Goal: Navigation & Orientation: Find specific page/section

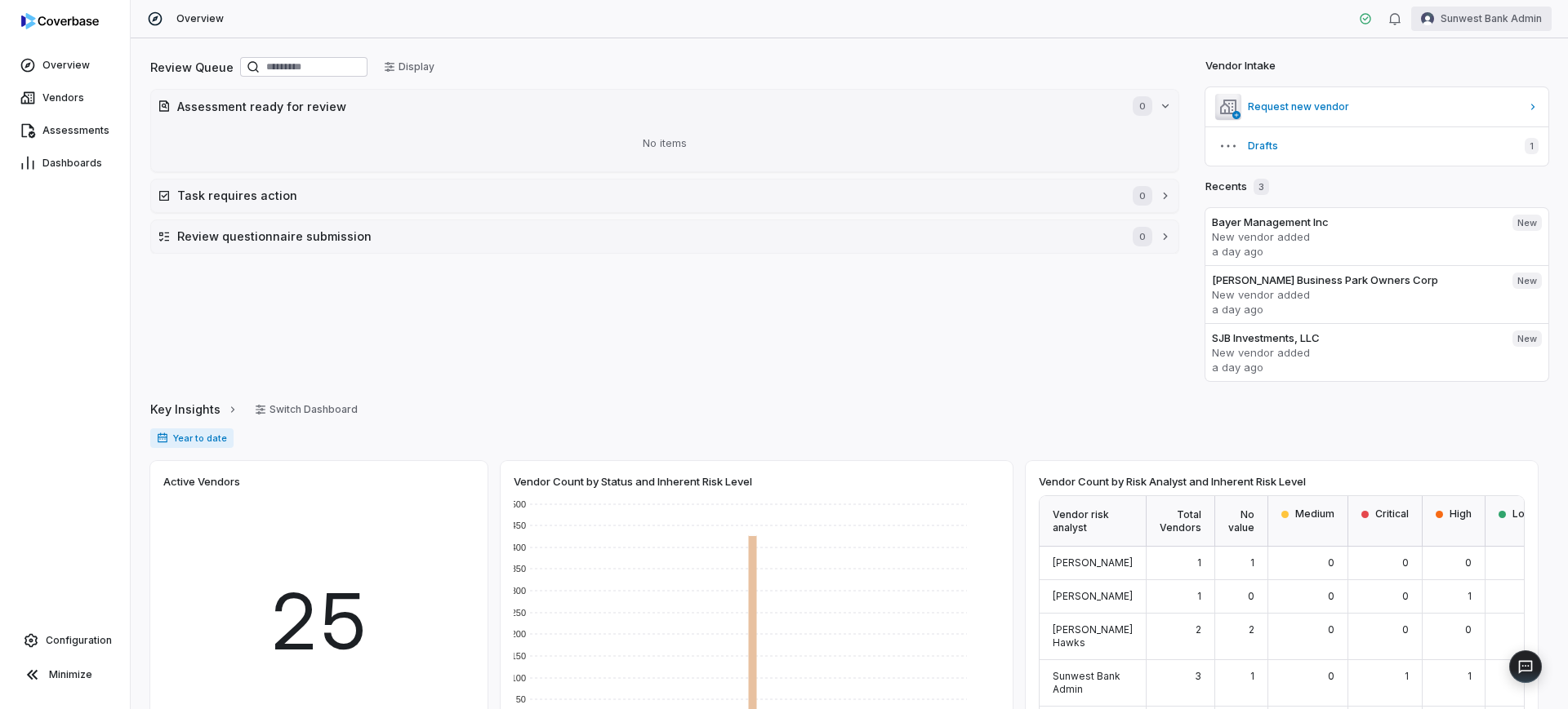
click at [1499, 10] on html "Overview Vendors Assessments Dashboards Configuration Minimize Overview Sunwest…" at bounding box center [784, 354] width 1568 height 709
click at [42, 114] on html "Overview Vendors Assessments Dashboards Configuration Minimize Overview Sunwest…" at bounding box center [784, 354] width 1568 height 709
click at [42, 100] on span "Vendors" at bounding box center [63, 98] width 42 height 13
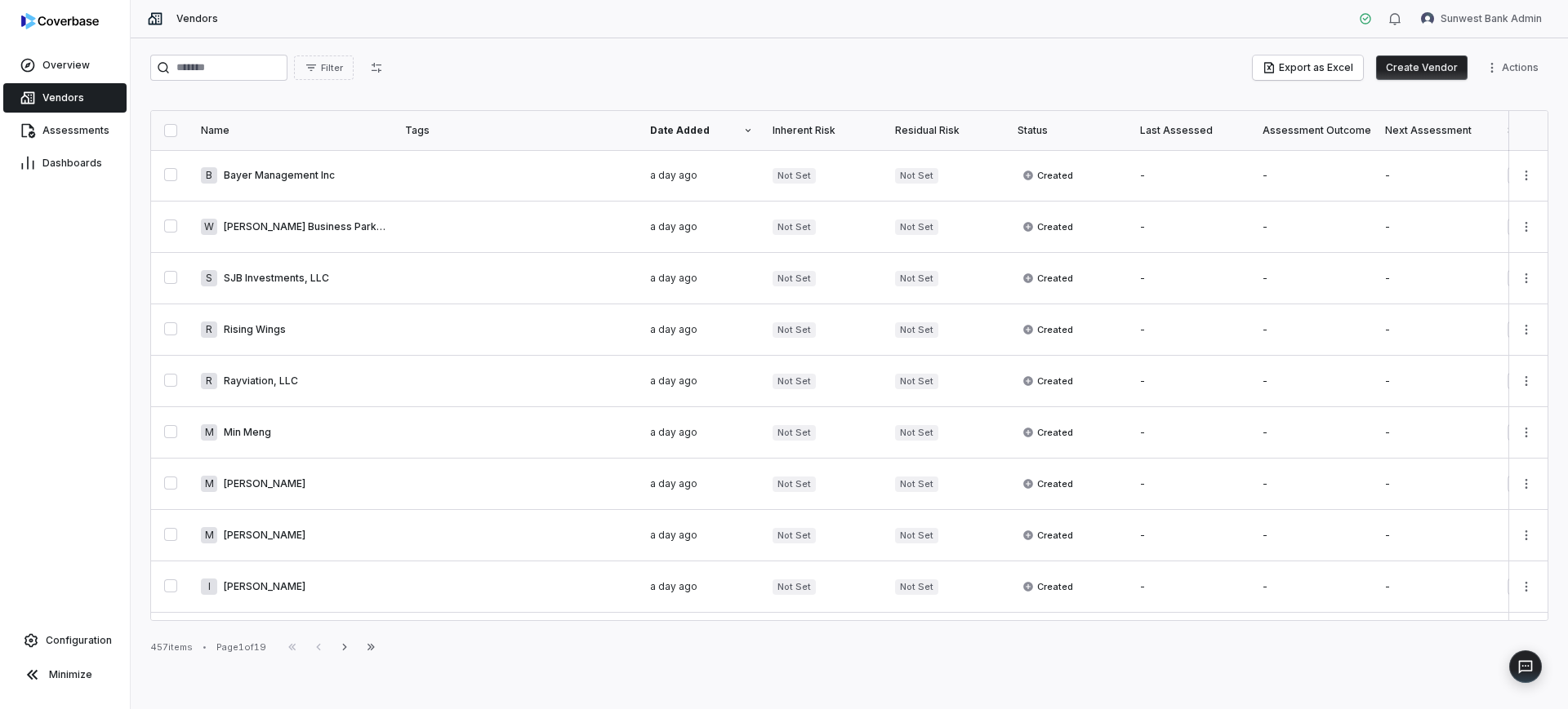
click at [1421, 57] on button "Create Vendor" at bounding box center [1421, 67] width 91 height 25
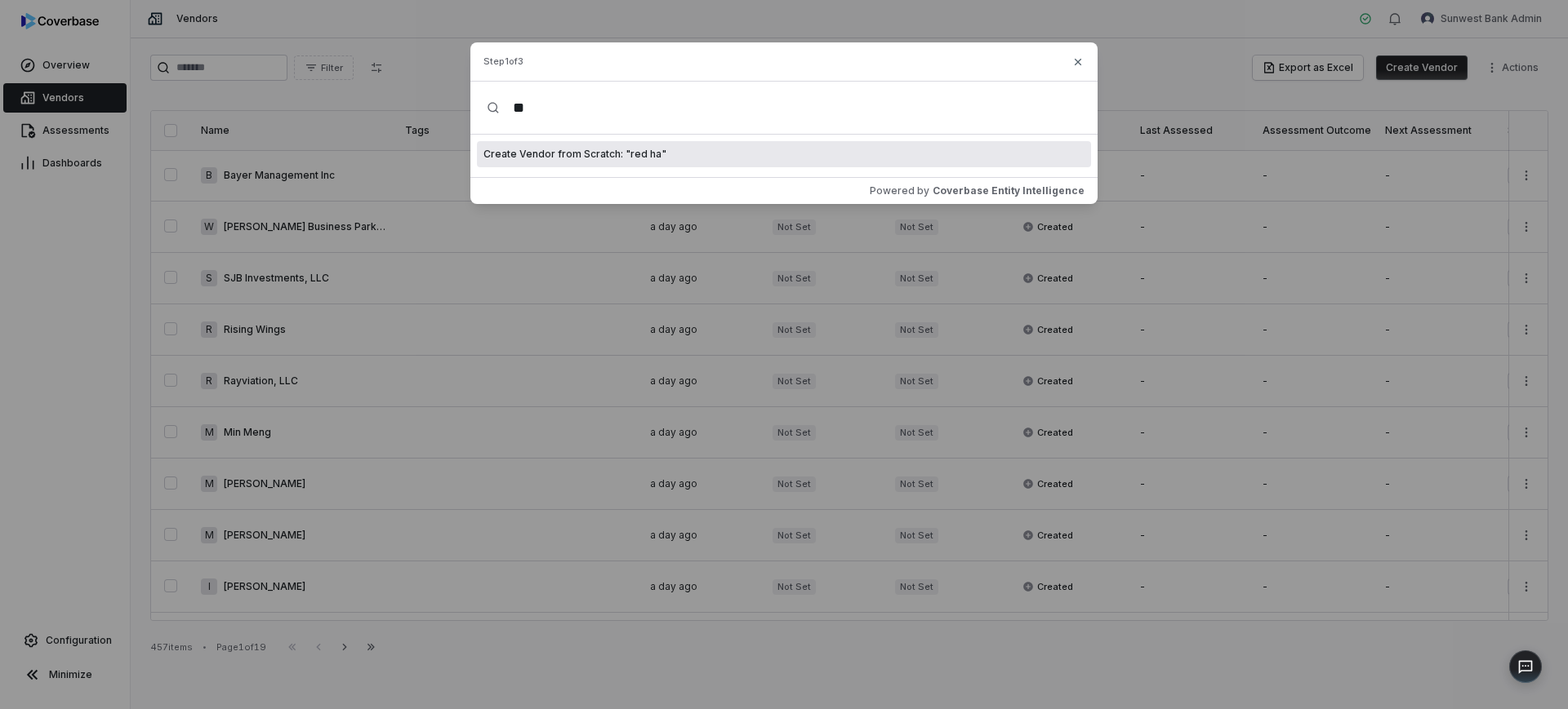
type input "*"
type input "********"
click at [1075, 60] on icon "button" at bounding box center [1078, 62] width 13 height 13
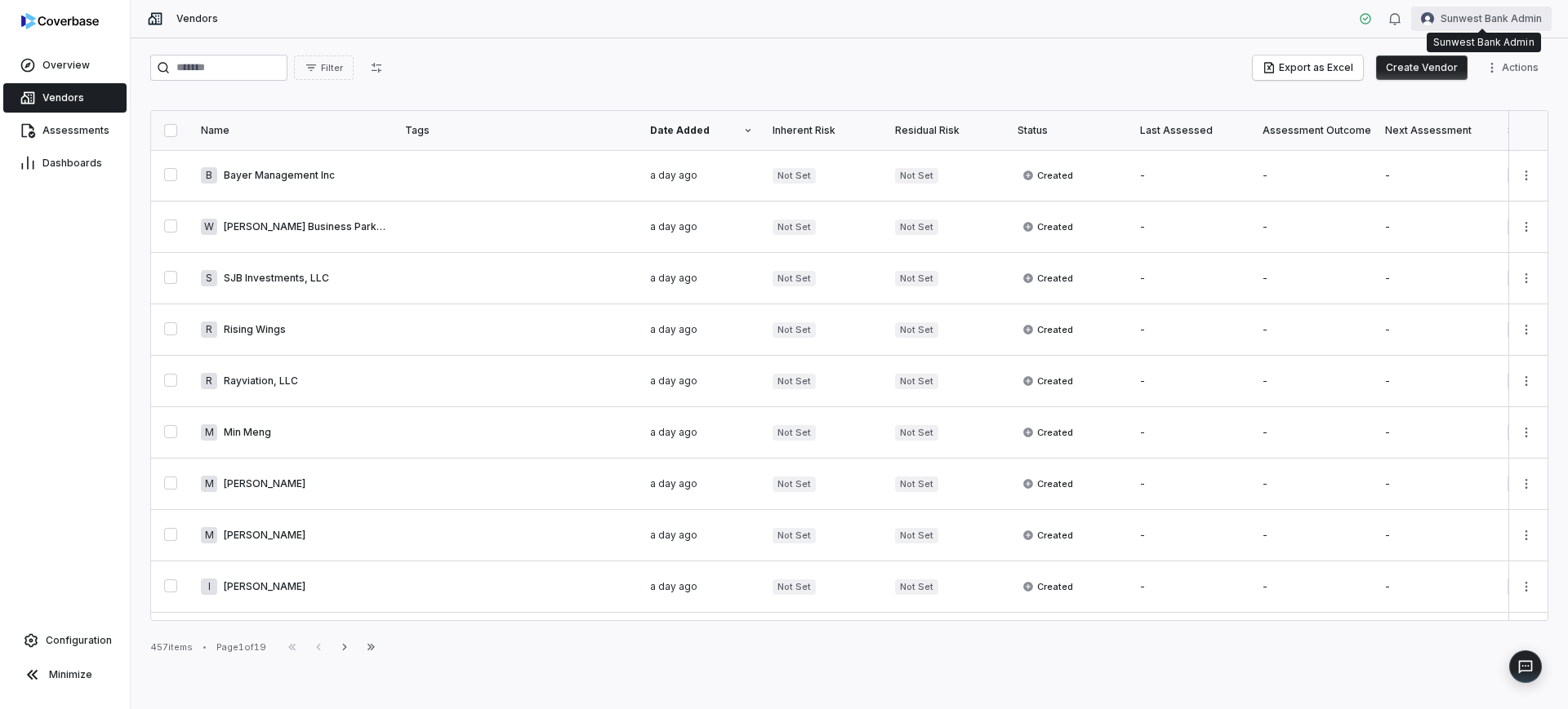
click at [1463, 24] on html "Overview Vendors Assessments Dashboards Configuration Minimize Vendors Sunwest …" at bounding box center [784, 354] width 1568 height 709
click at [1446, 154] on div "Log out" at bounding box center [1482, 150] width 125 height 26
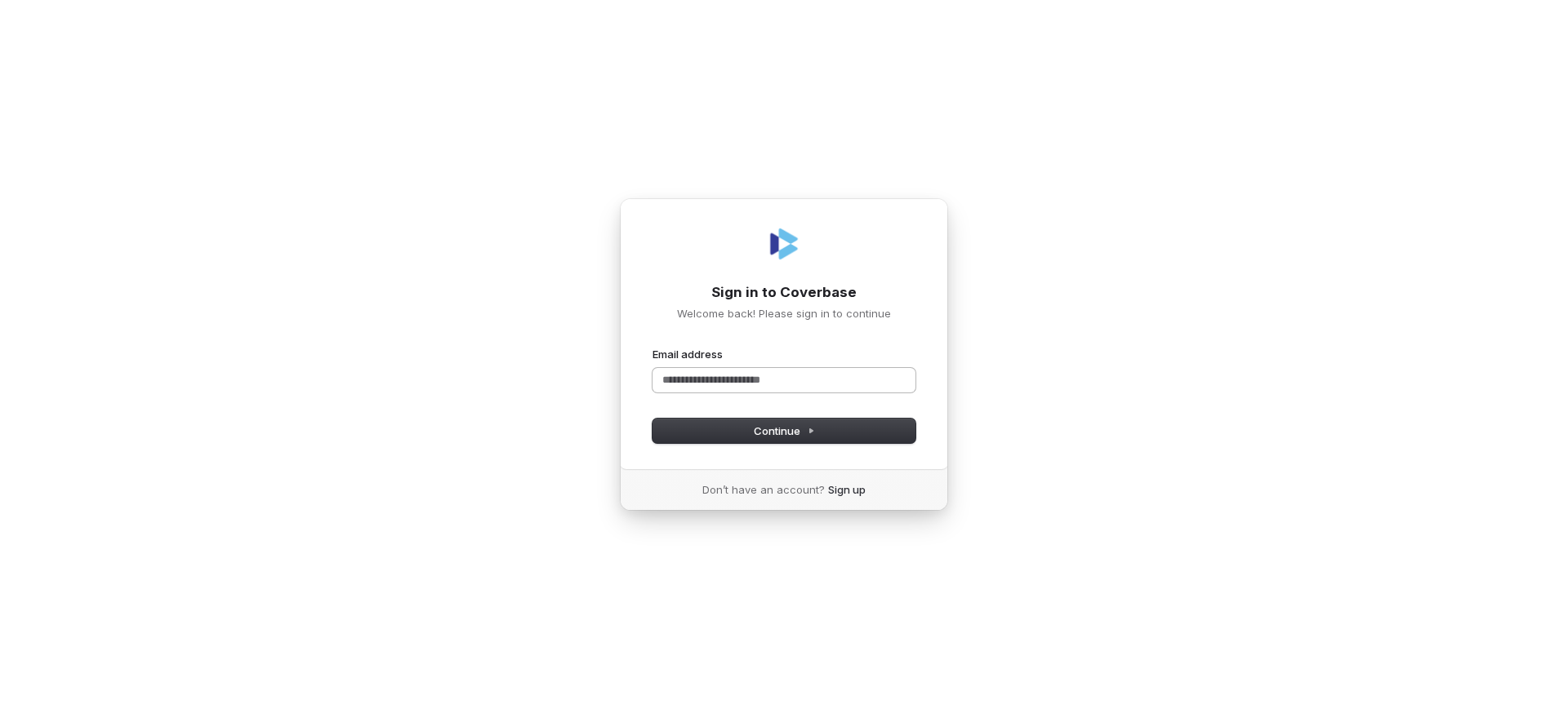
drag, startPoint x: 763, startPoint y: 381, endPoint x: 772, endPoint y: 383, distance: 9.2
click at [763, 381] on input "Email address" at bounding box center [783, 380] width 263 height 25
click at [652, 347] on button "submit" at bounding box center [652, 347] width 0 height 0
type input "**********"
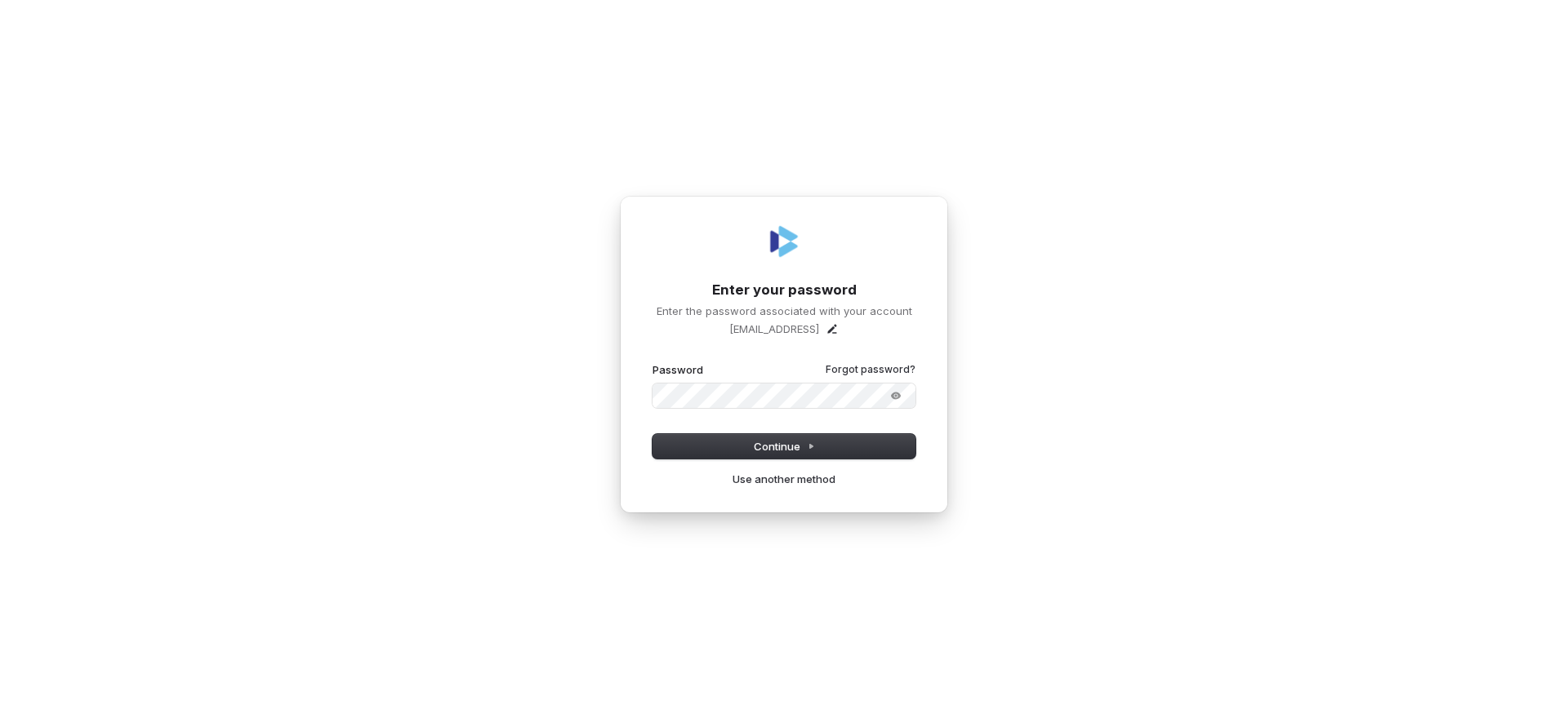
click at [652, 363] on button "submit" at bounding box center [652, 363] width 0 height 0
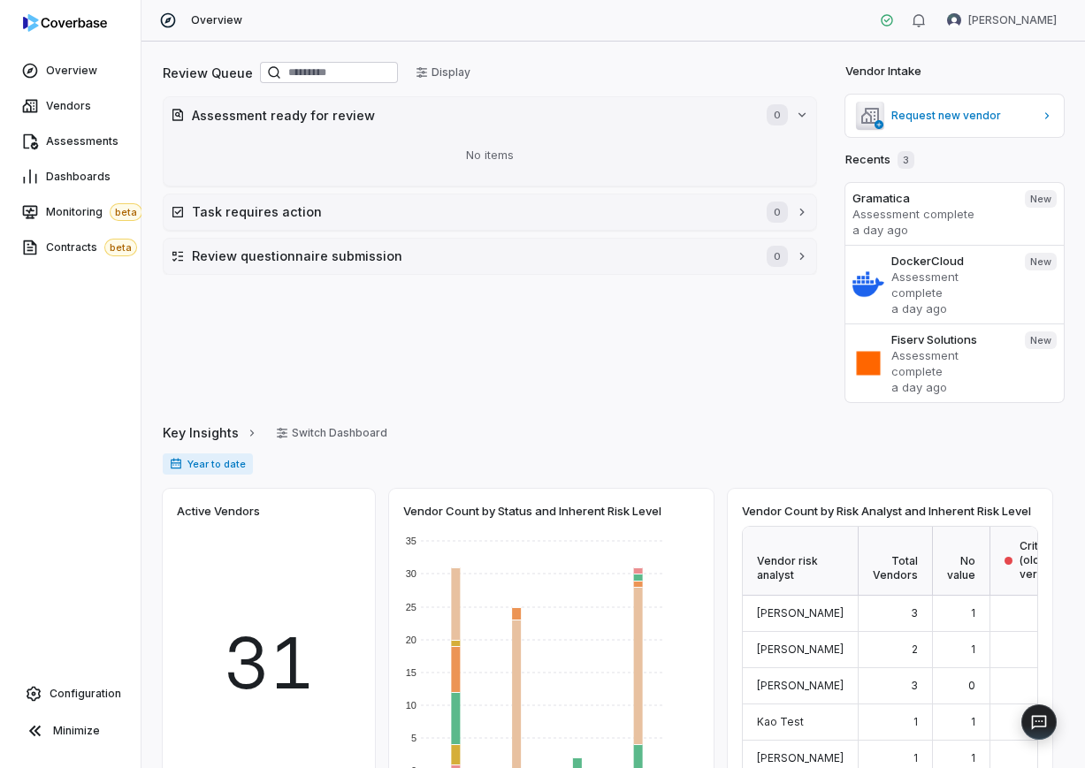
click at [583, 42] on div "Review Queue Display Assessment ready for review 0 No items Task requires actio…" at bounding box center [612, 405] width 943 height 727
click at [64, 111] on span "Vendors" at bounding box center [68, 106] width 45 height 14
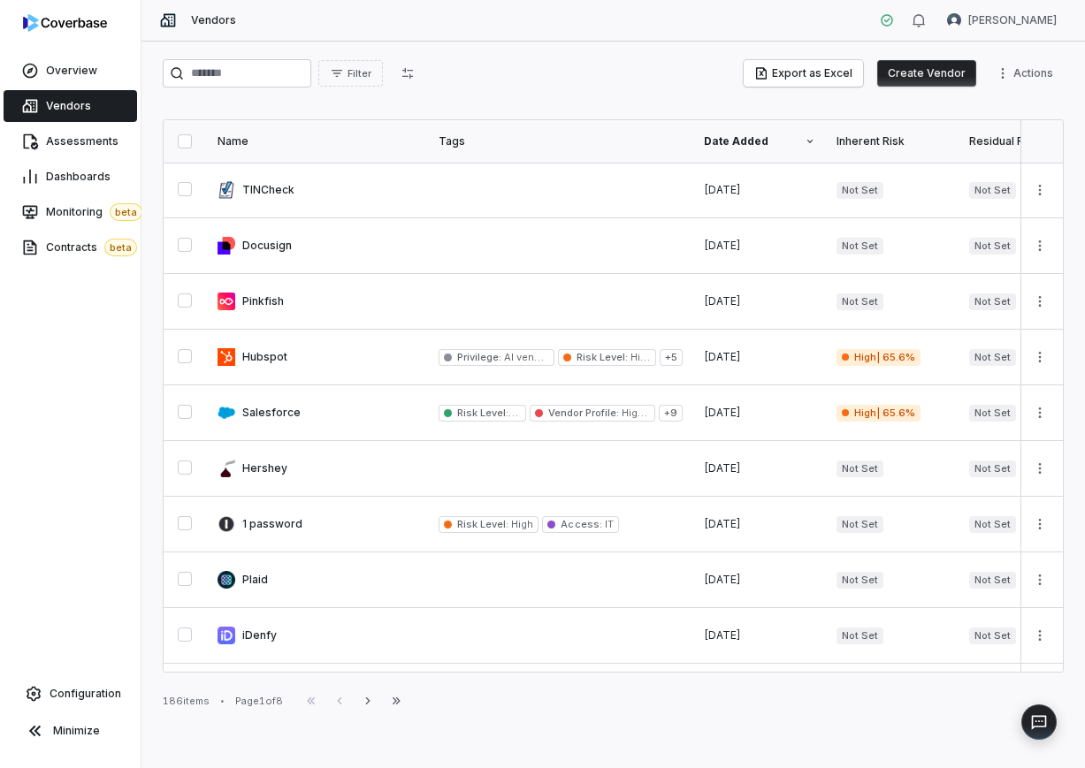
click at [936, 75] on button "Create Vendor" at bounding box center [926, 73] width 99 height 27
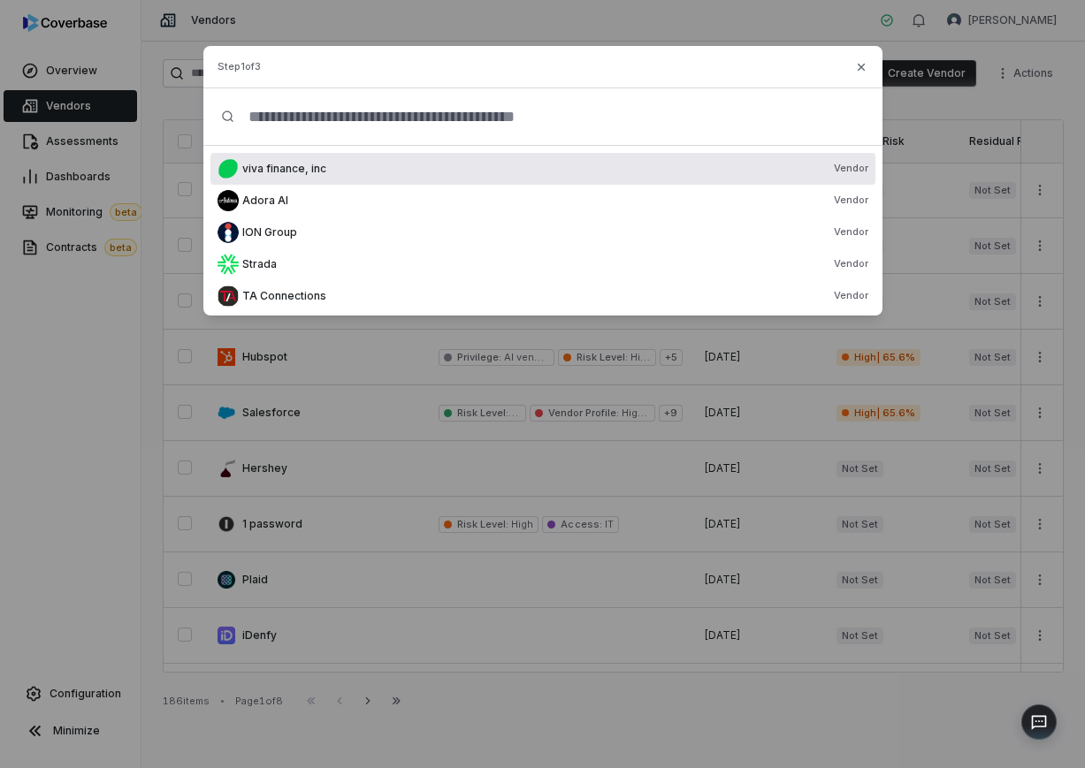
click at [618, 137] on input "text" at bounding box center [549, 116] width 630 height 57
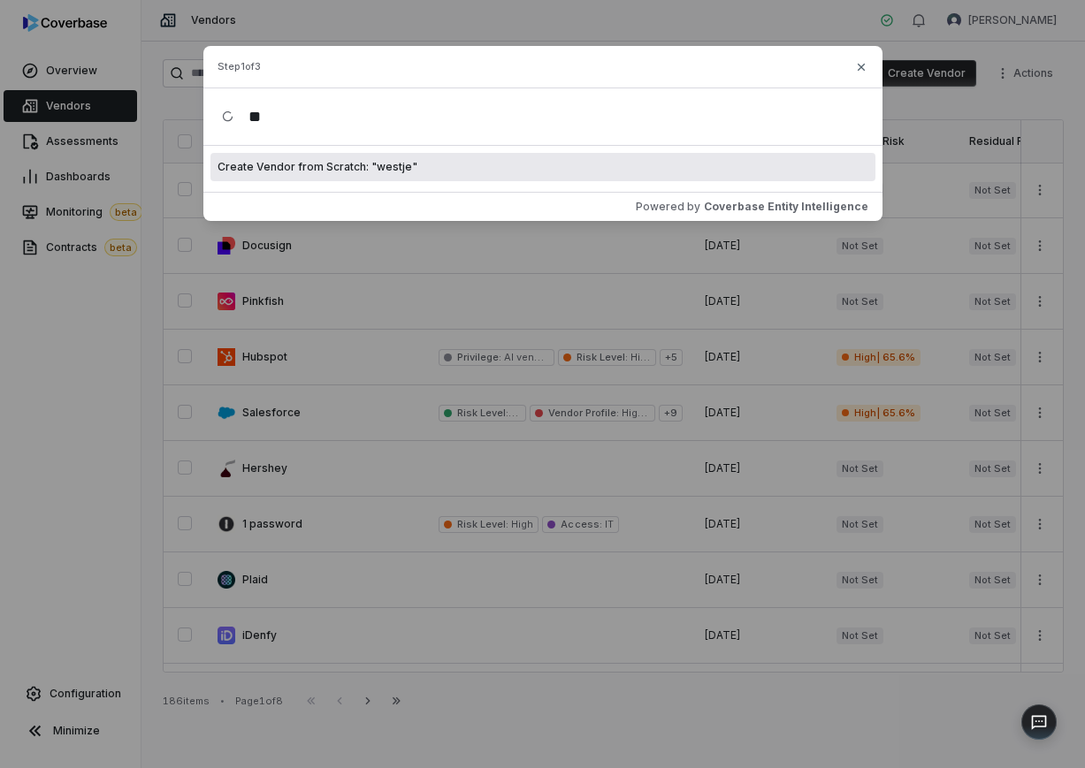
type input "*"
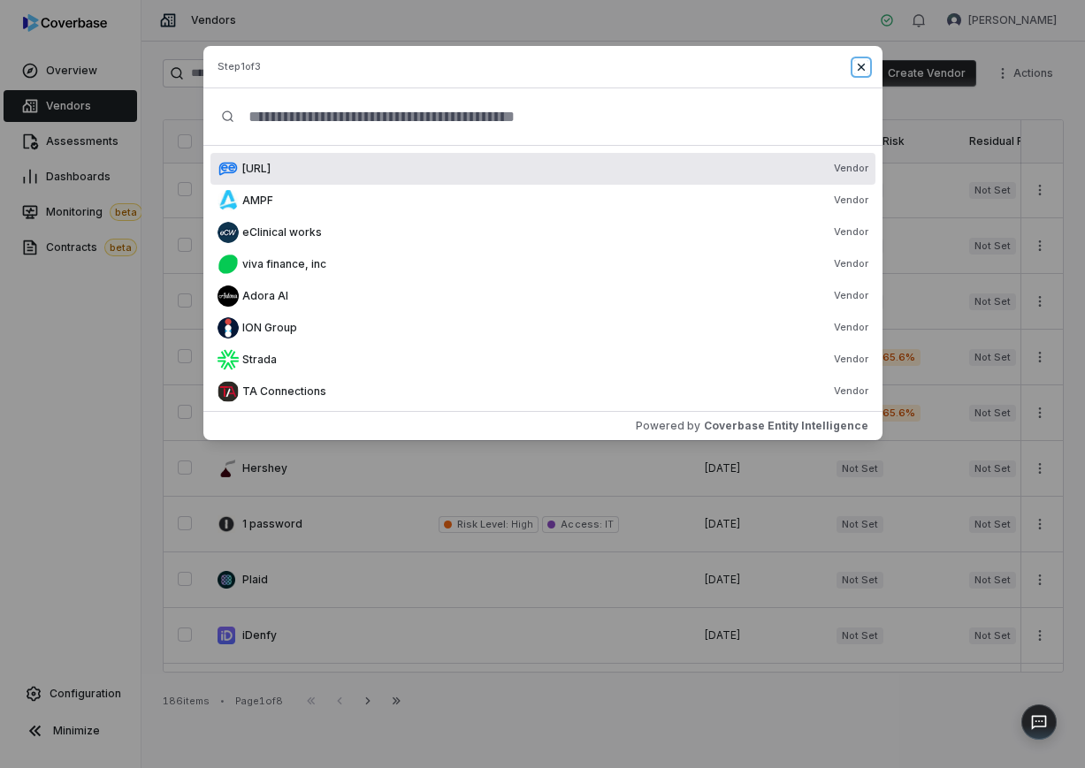
click at [854, 67] on icon "button" at bounding box center [861, 67] width 14 height 14
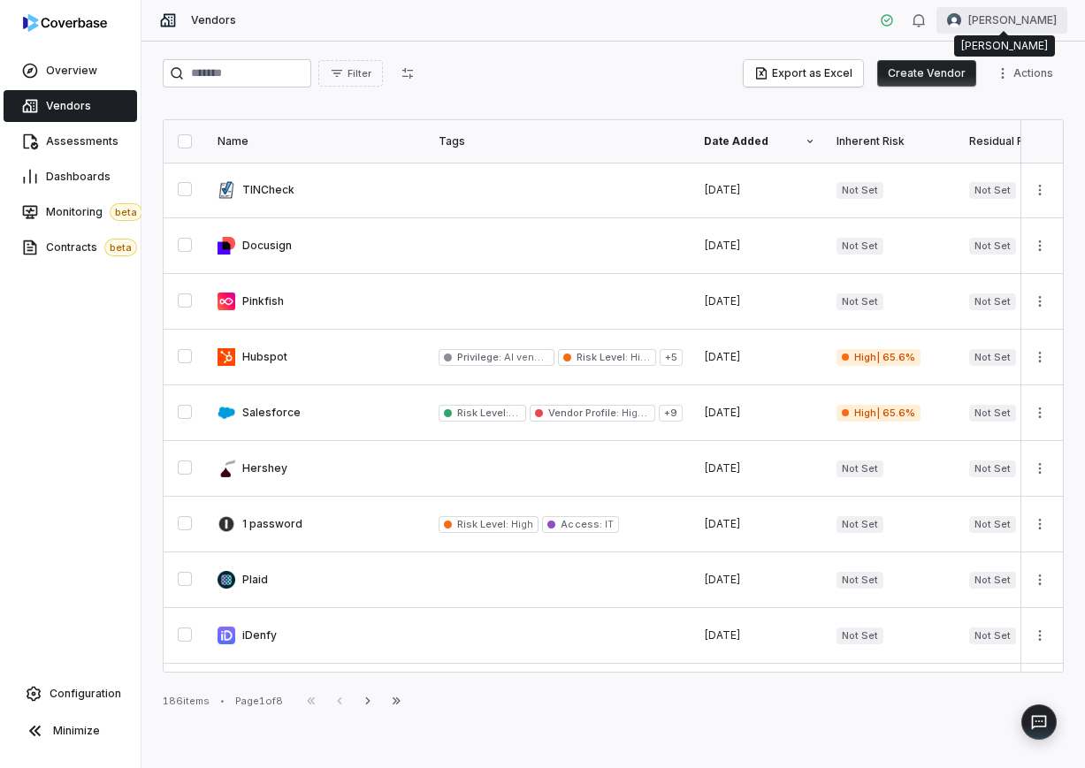
click at [1020, 25] on html "Overview Vendors Assessments Dashboards Monitoring beta Contracts beta Configur…" at bounding box center [542, 384] width 1085 height 768
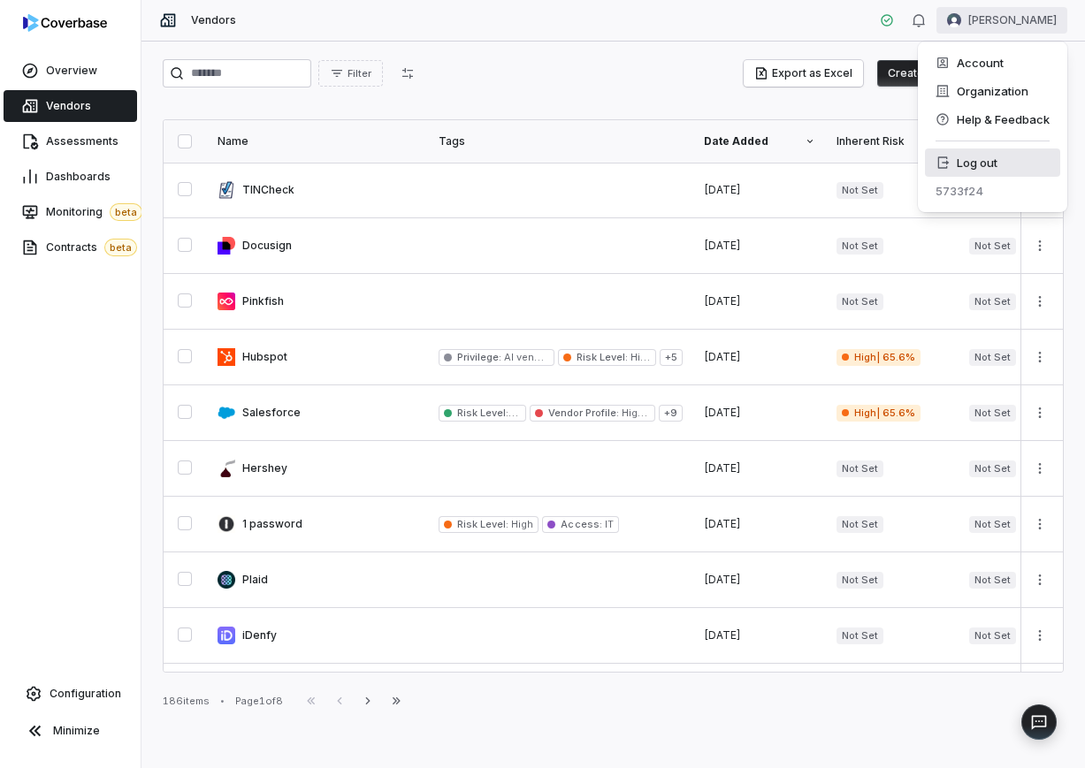
click at [993, 159] on div "Log out" at bounding box center [992, 163] width 135 height 28
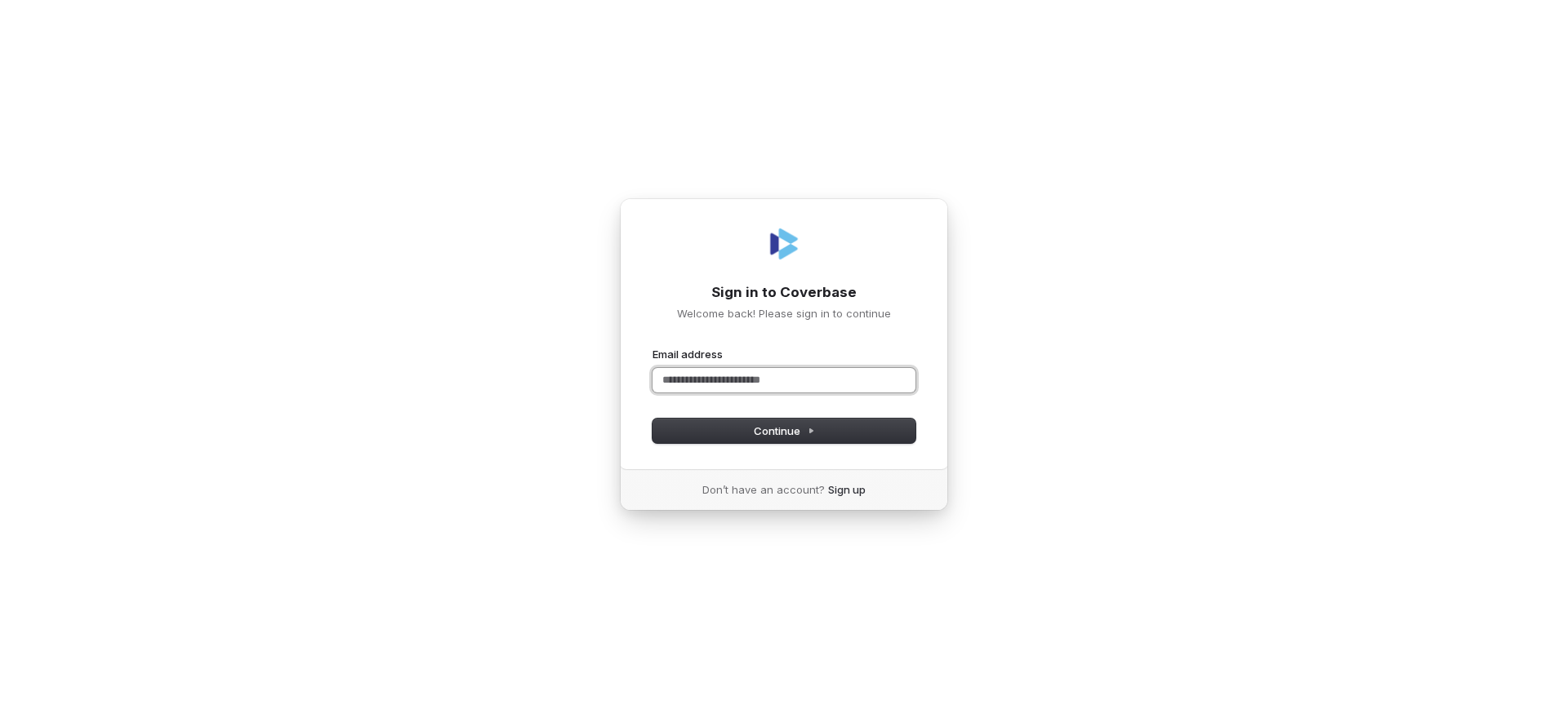
click at [677, 383] on input "Email address" at bounding box center [783, 380] width 263 height 25
type input "**********"
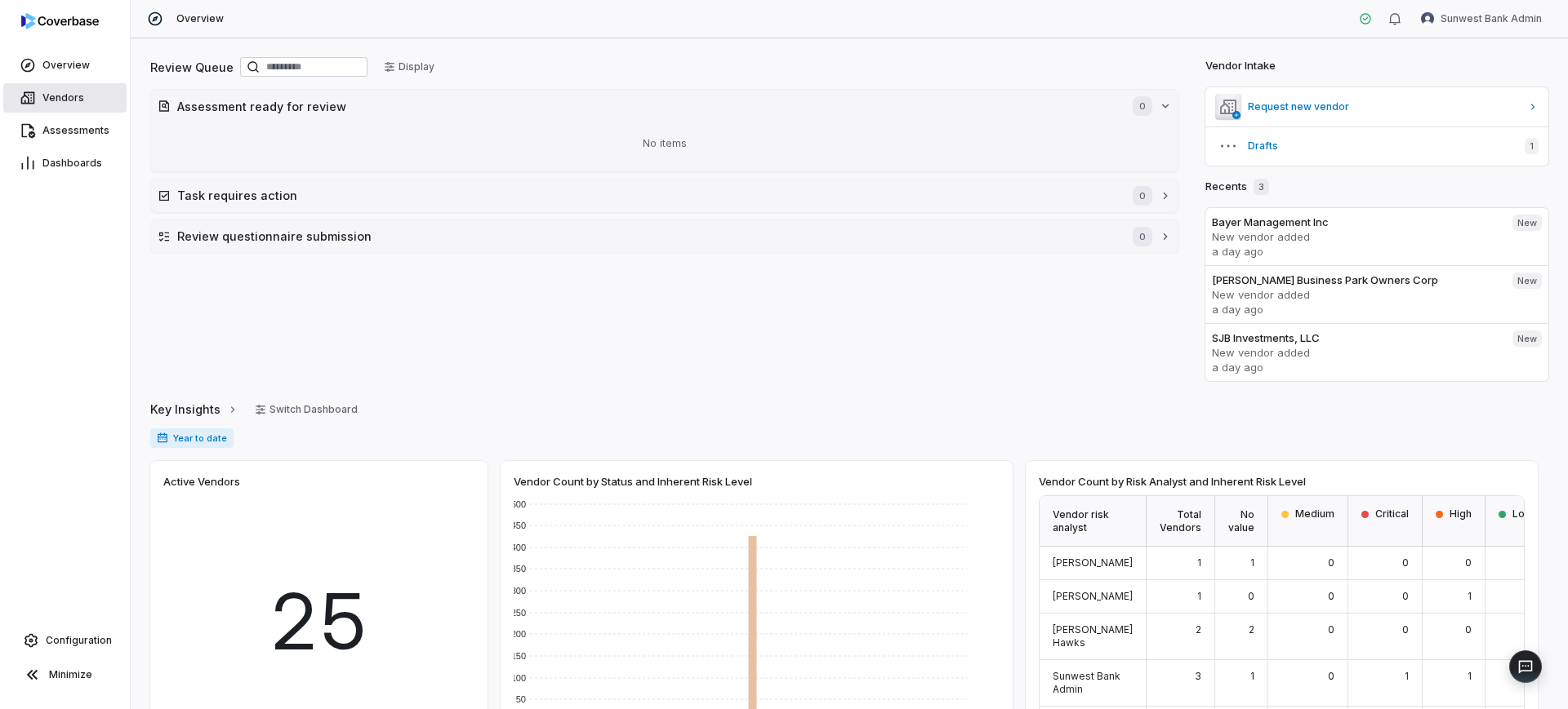
click at [43, 96] on span "Vendors" at bounding box center [63, 98] width 42 height 13
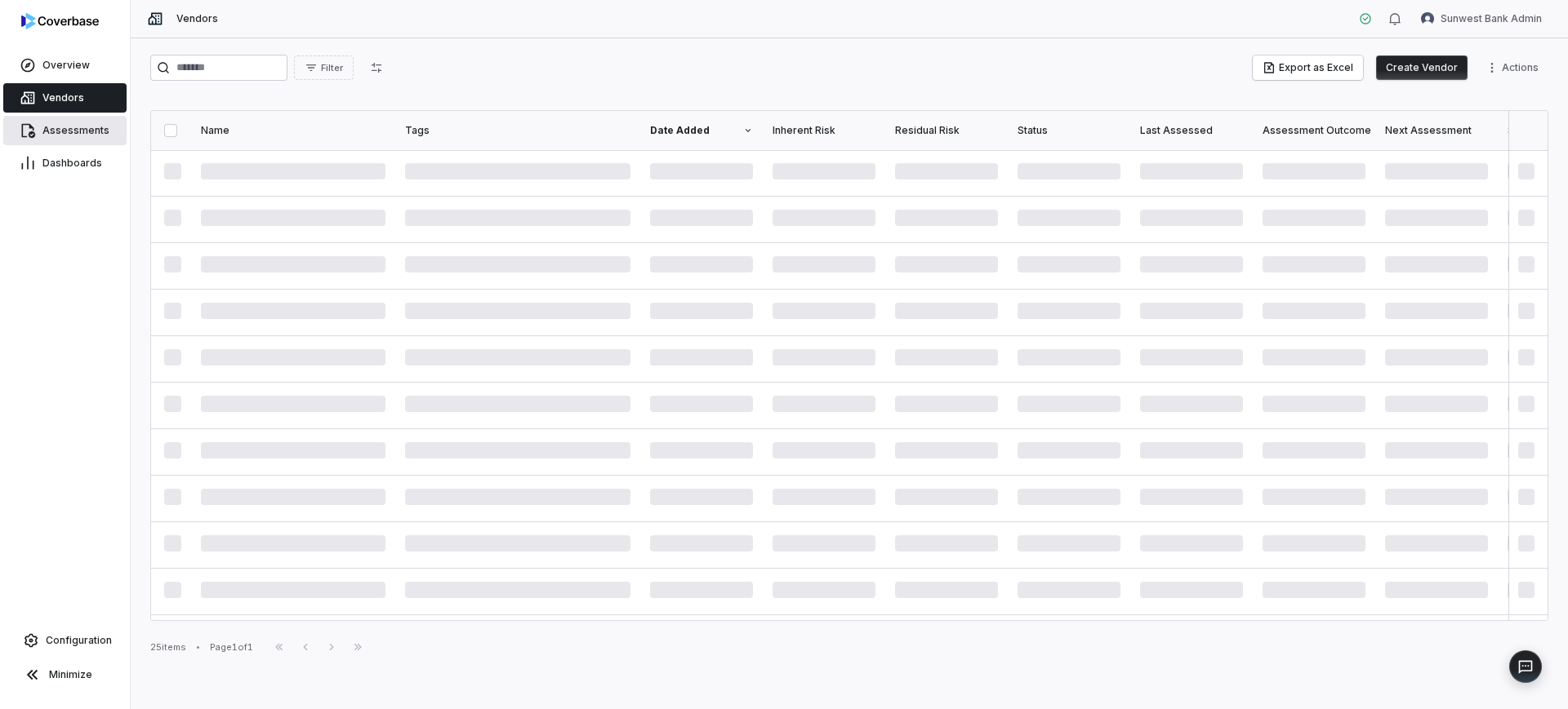
click at [61, 117] on link "Assessments" at bounding box center [66, 131] width 124 height 30
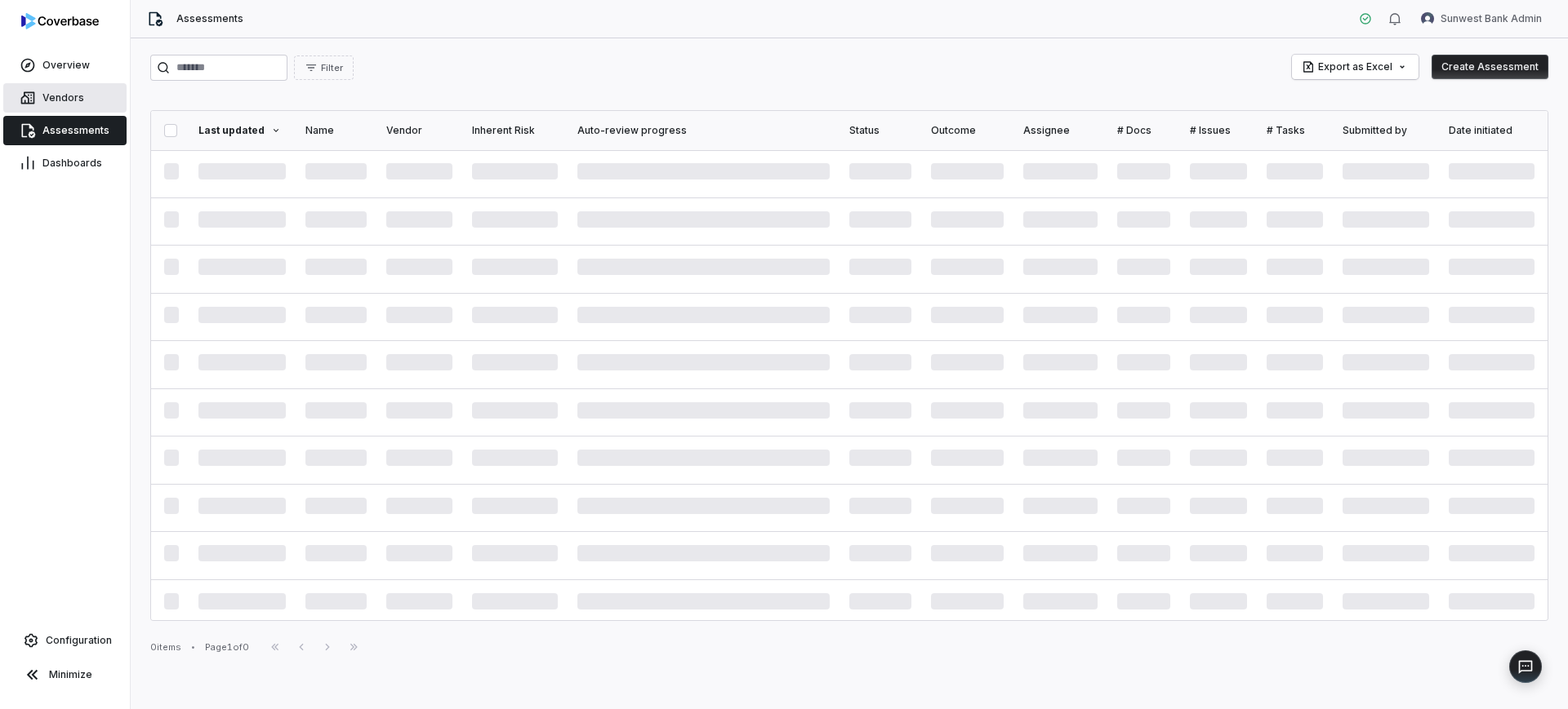
click at [71, 109] on link "Vendors" at bounding box center [66, 98] width 124 height 30
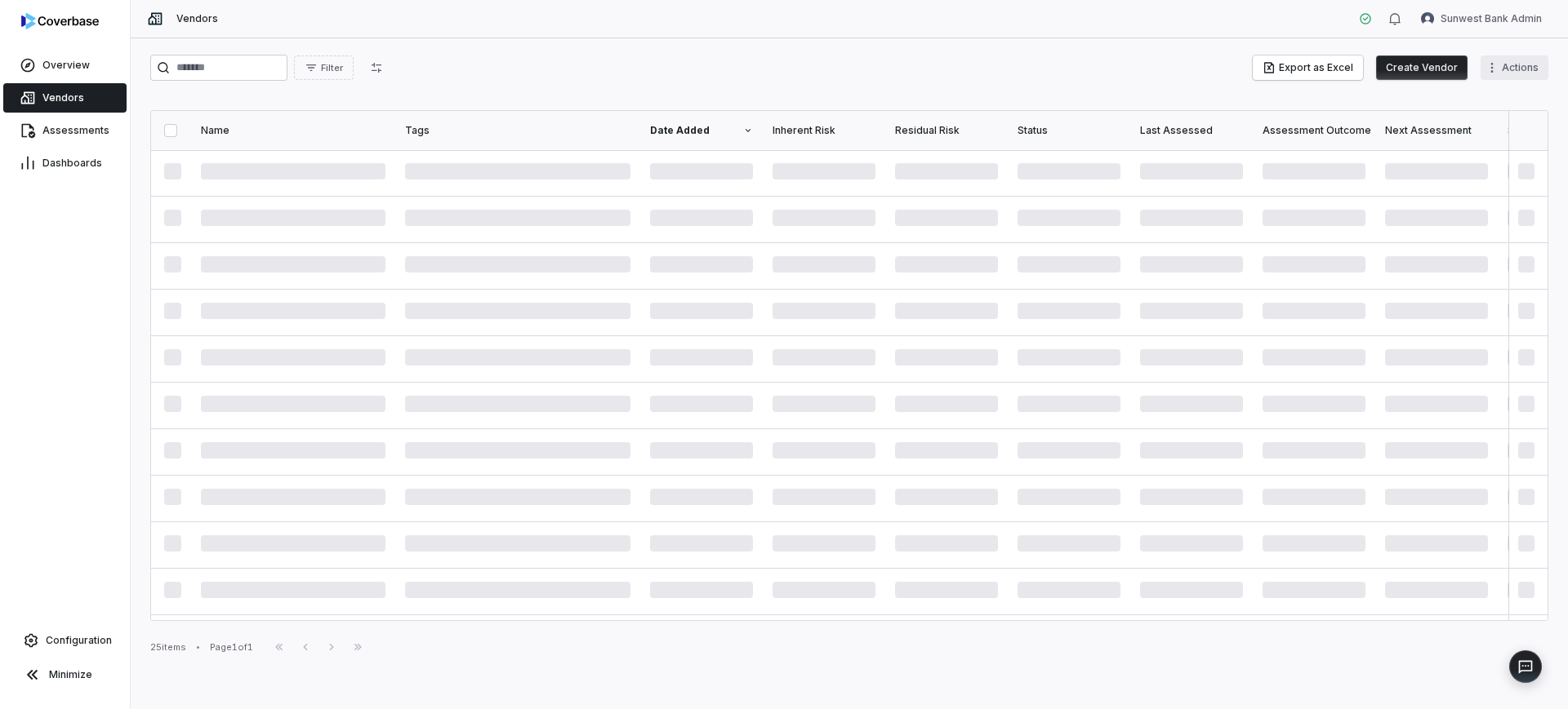
click at [1532, 63] on html "Overview Vendors Assessments Dashboards Configuration Minimize Vendors Sunwest …" at bounding box center [784, 354] width 1568 height 709
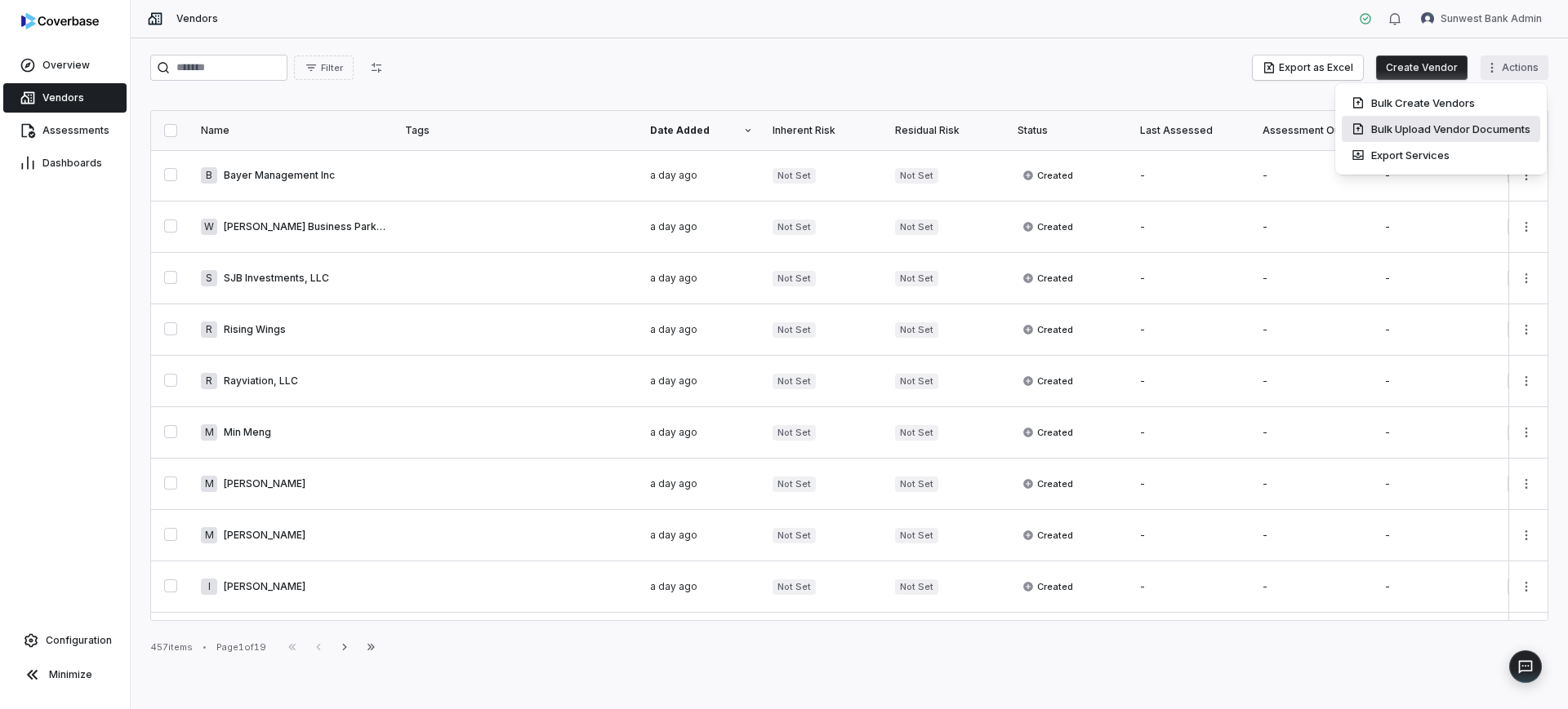
click at [1427, 127] on div "Bulk Upload Vendor Documents" at bounding box center [1441, 129] width 199 height 26
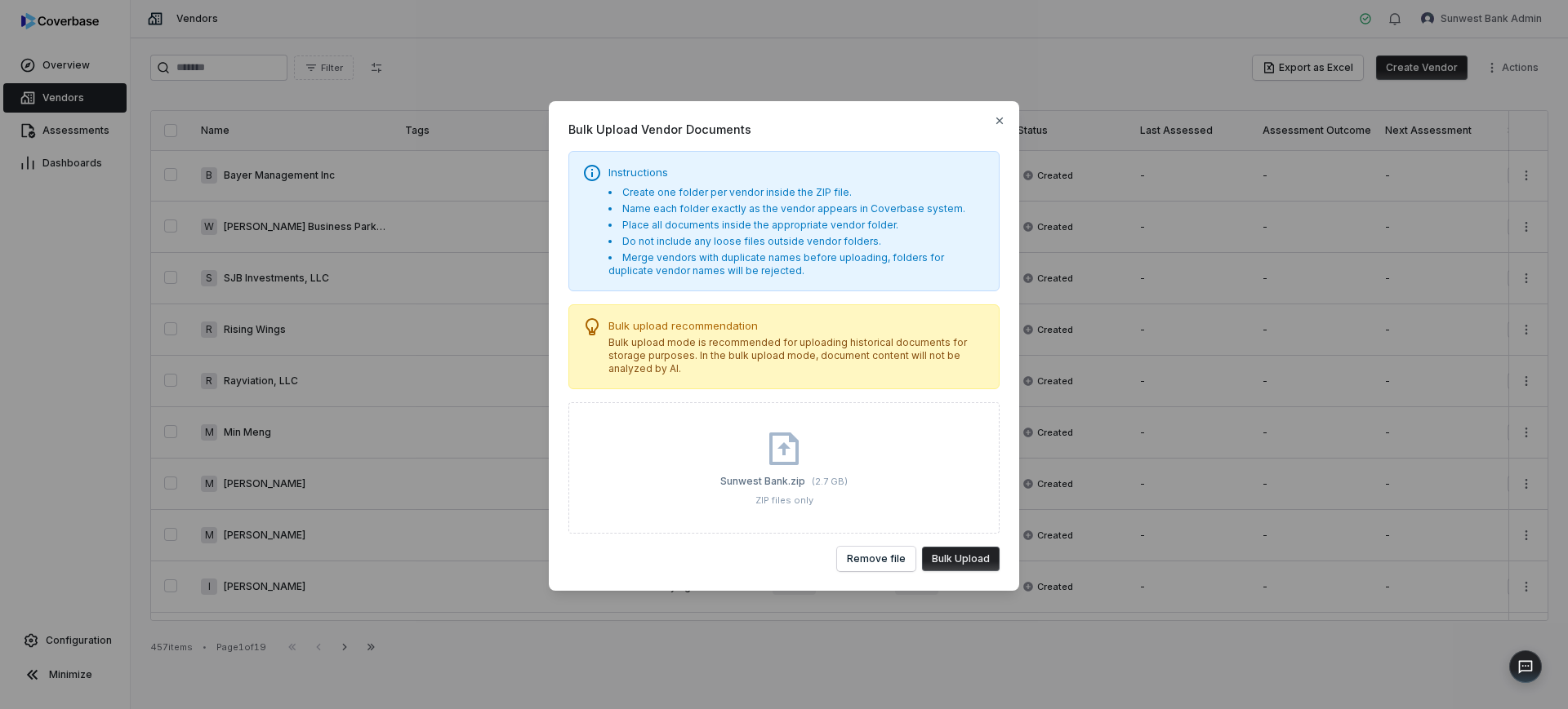
click at [983, 562] on button "Bulk Upload" at bounding box center [960, 559] width 78 height 25
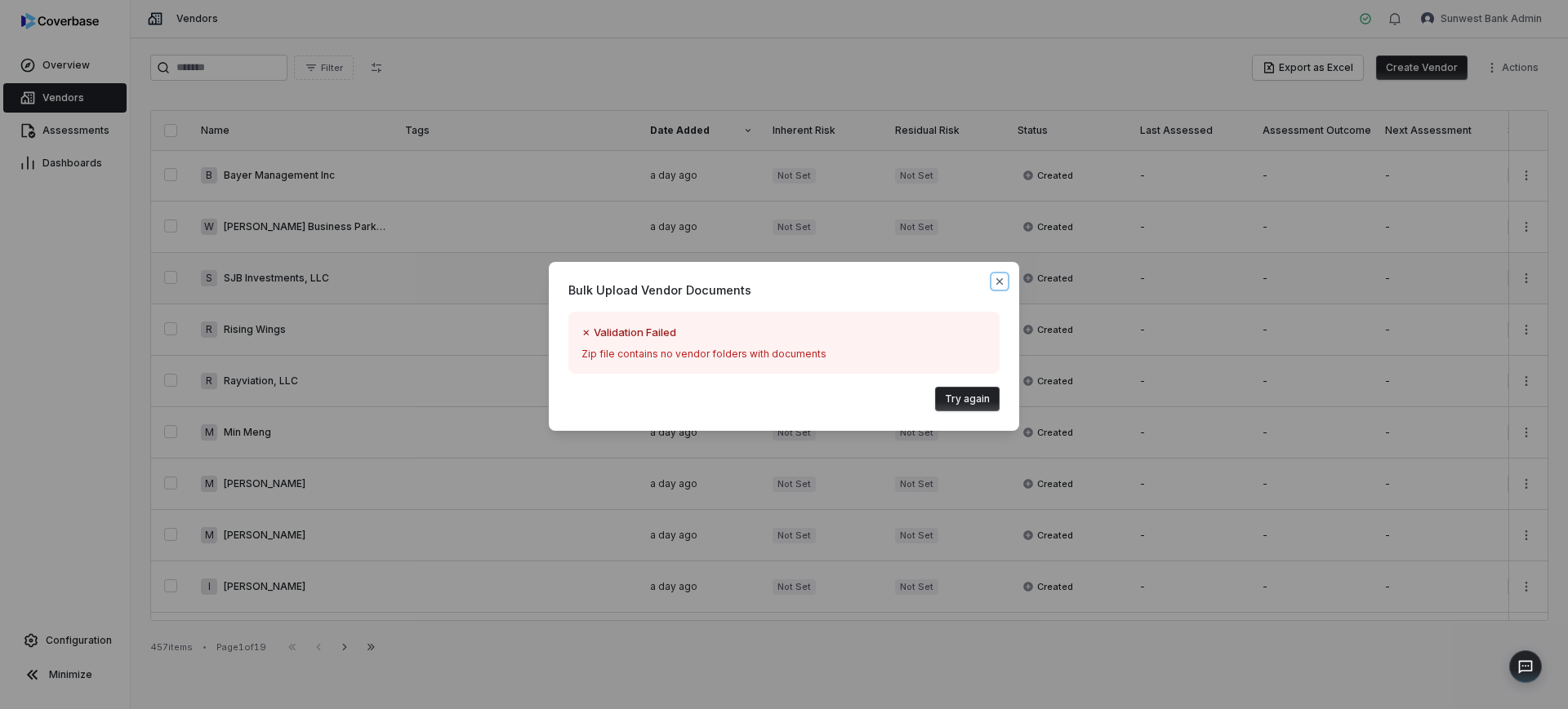
click at [997, 287] on icon "button" at bounding box center [999, 282] width 13 height 13
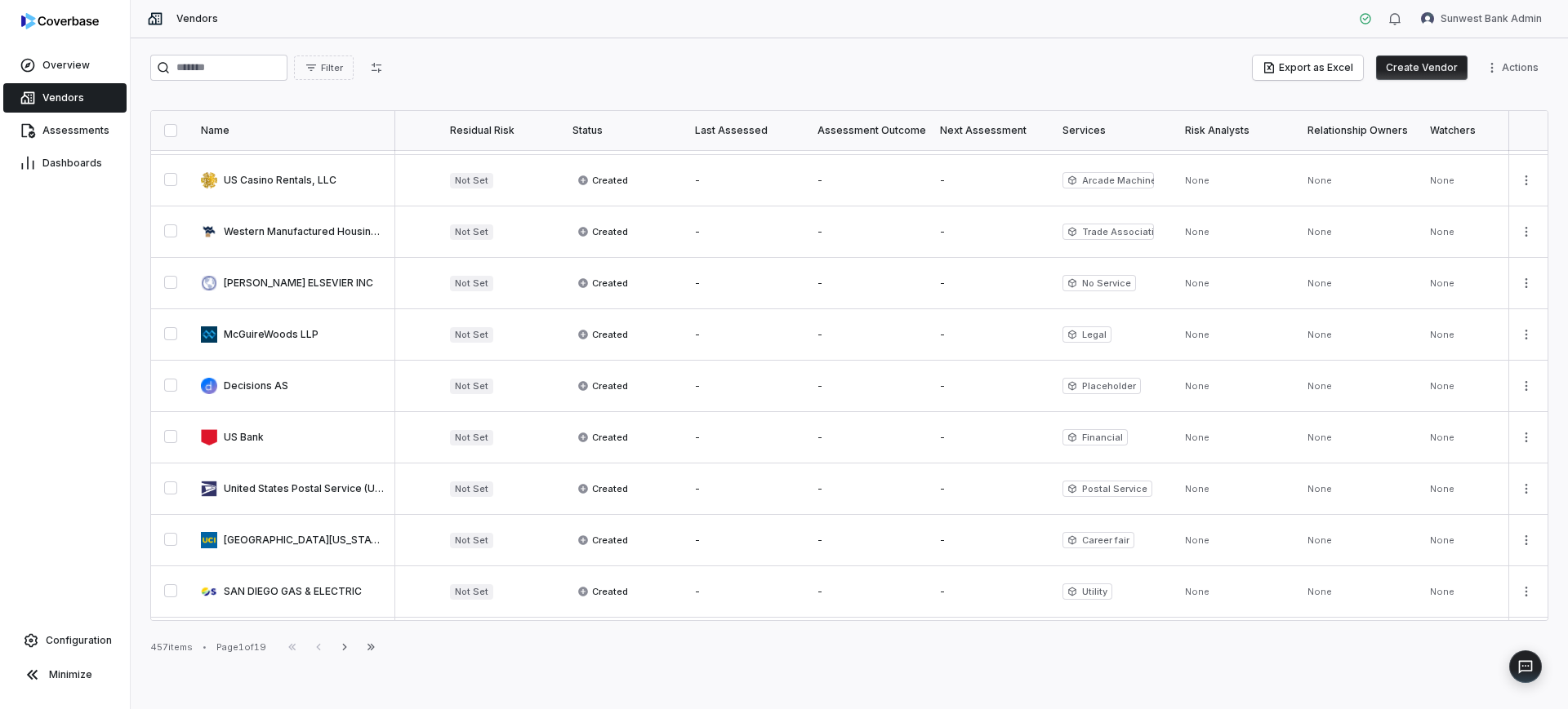
scroll to position [612, 0]
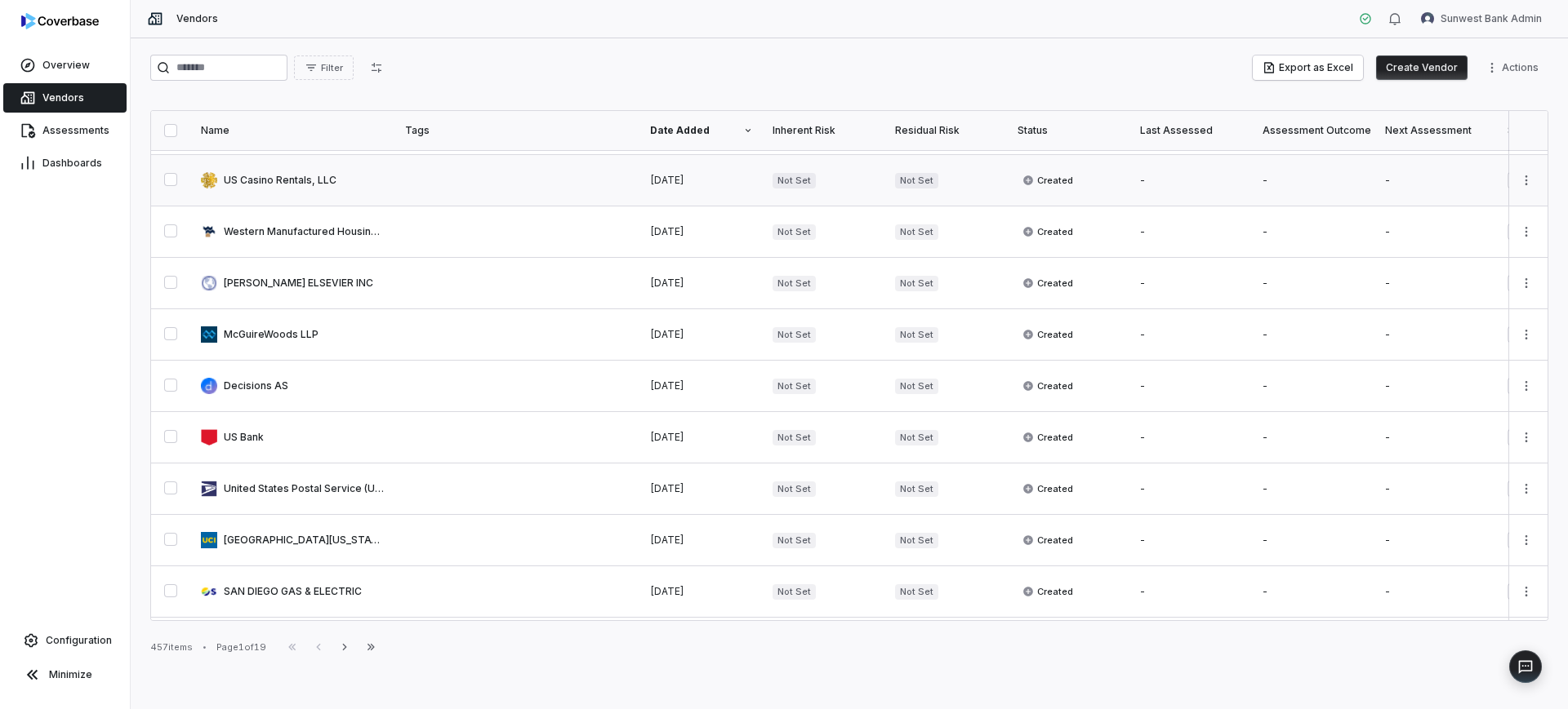
click at [344, 193] on link at bounding box center [293, 180] width 204 height 51
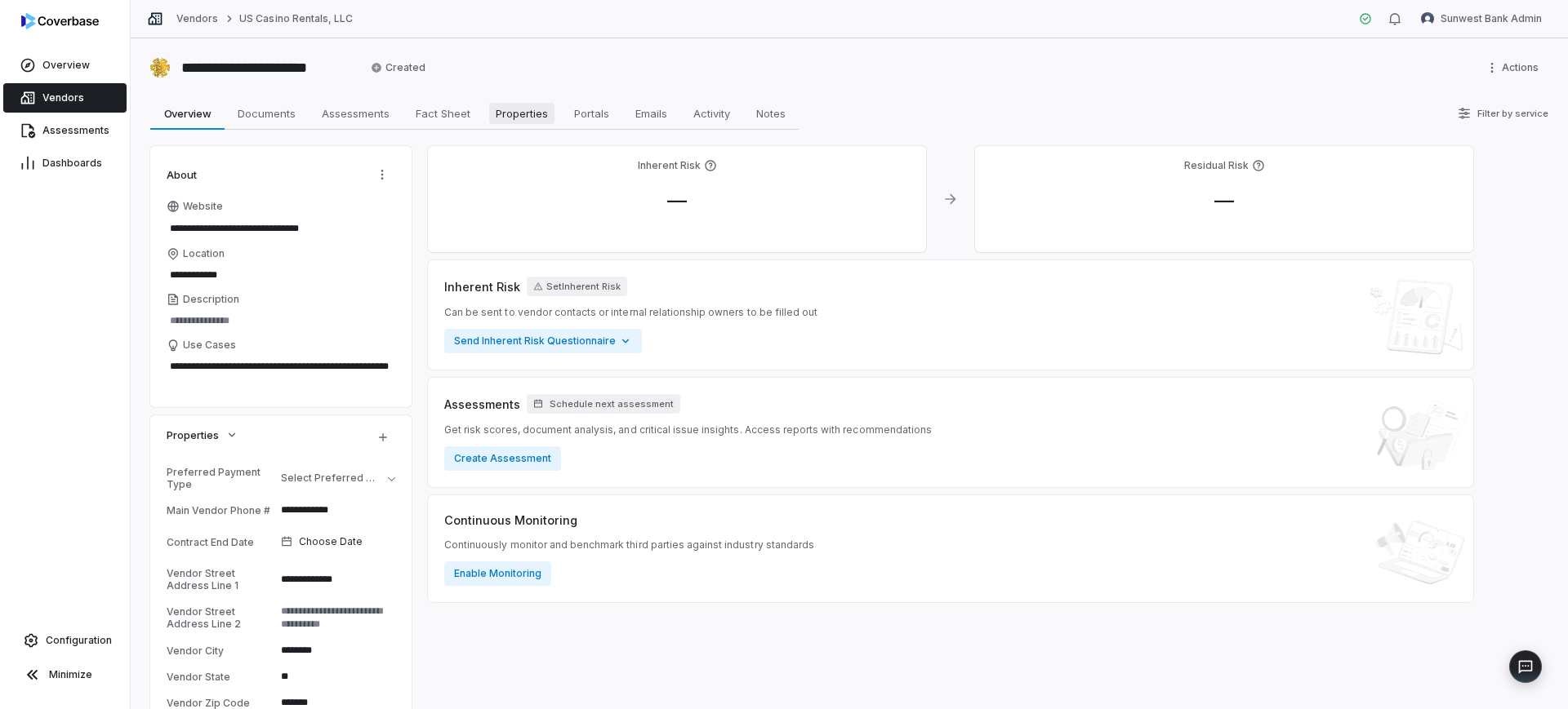
click at [530, 114] on span "Properties" at bounding box center [522, 113] width 66 height 21
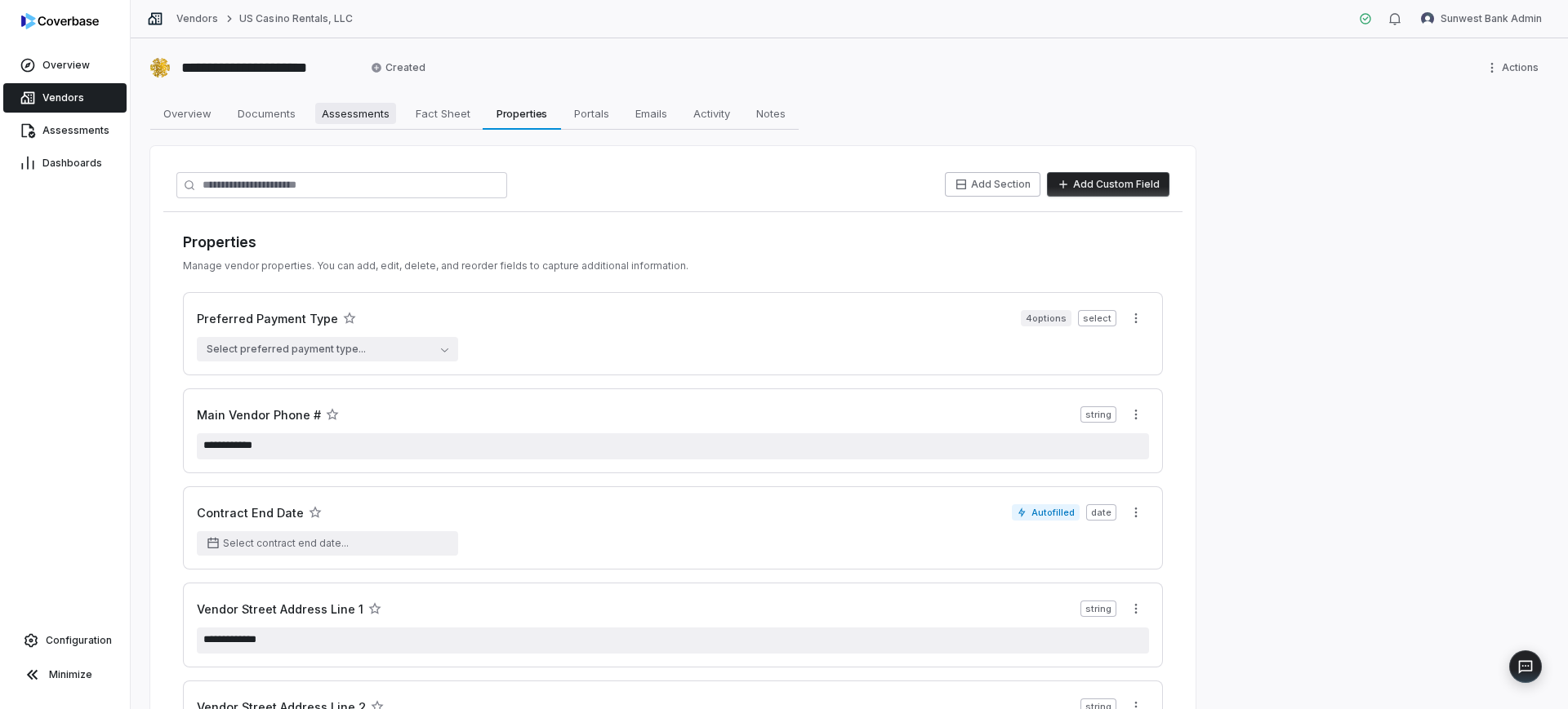
click at [310, 119] on link "Assessments Assessments" at bounding box center [356, 113] width 94 height 32
type textarea "*"
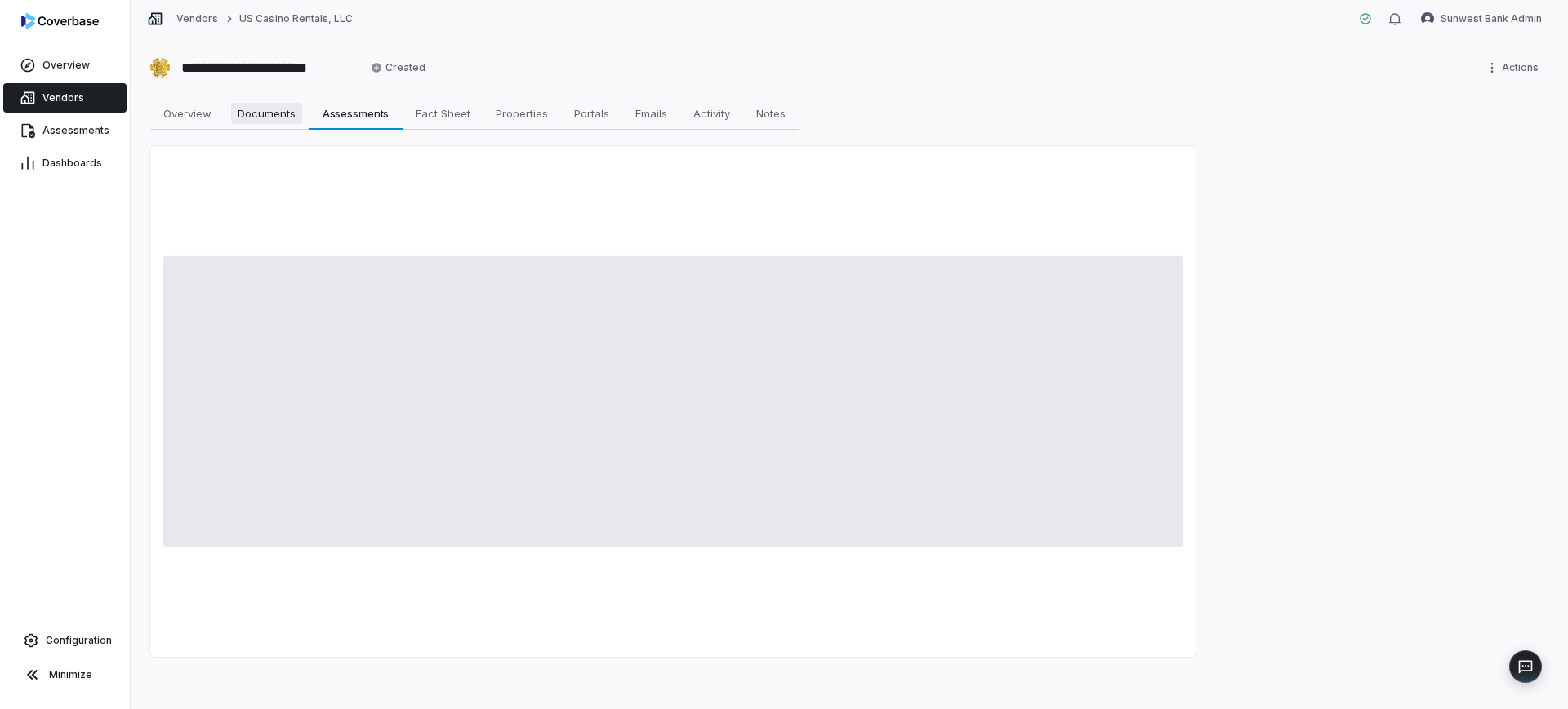
click at [276, 119] on span "Documents" at bounding box center [266, 113] width 71 height 21
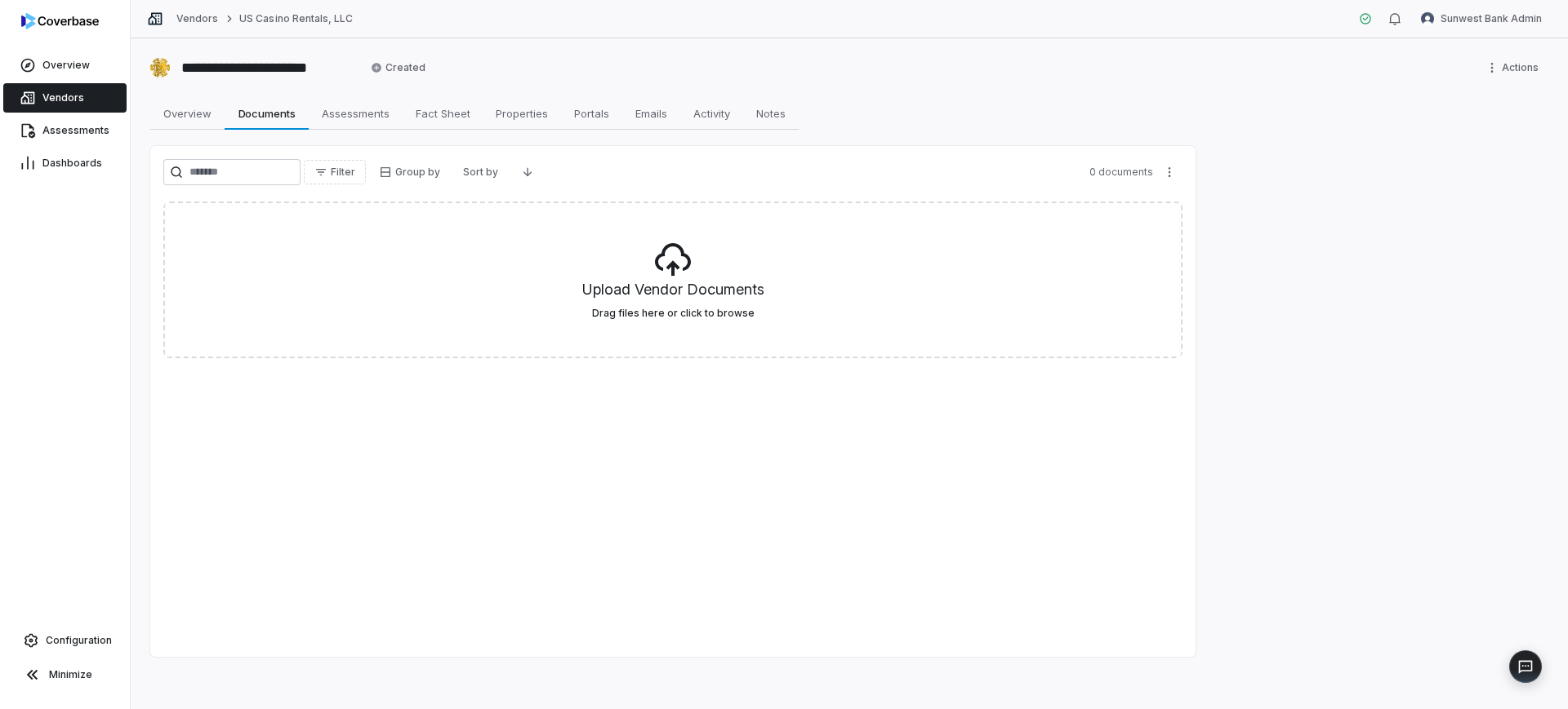
click at [65, 92] on span "Vendors" at bounding box center [63, 98] width 42 height 13
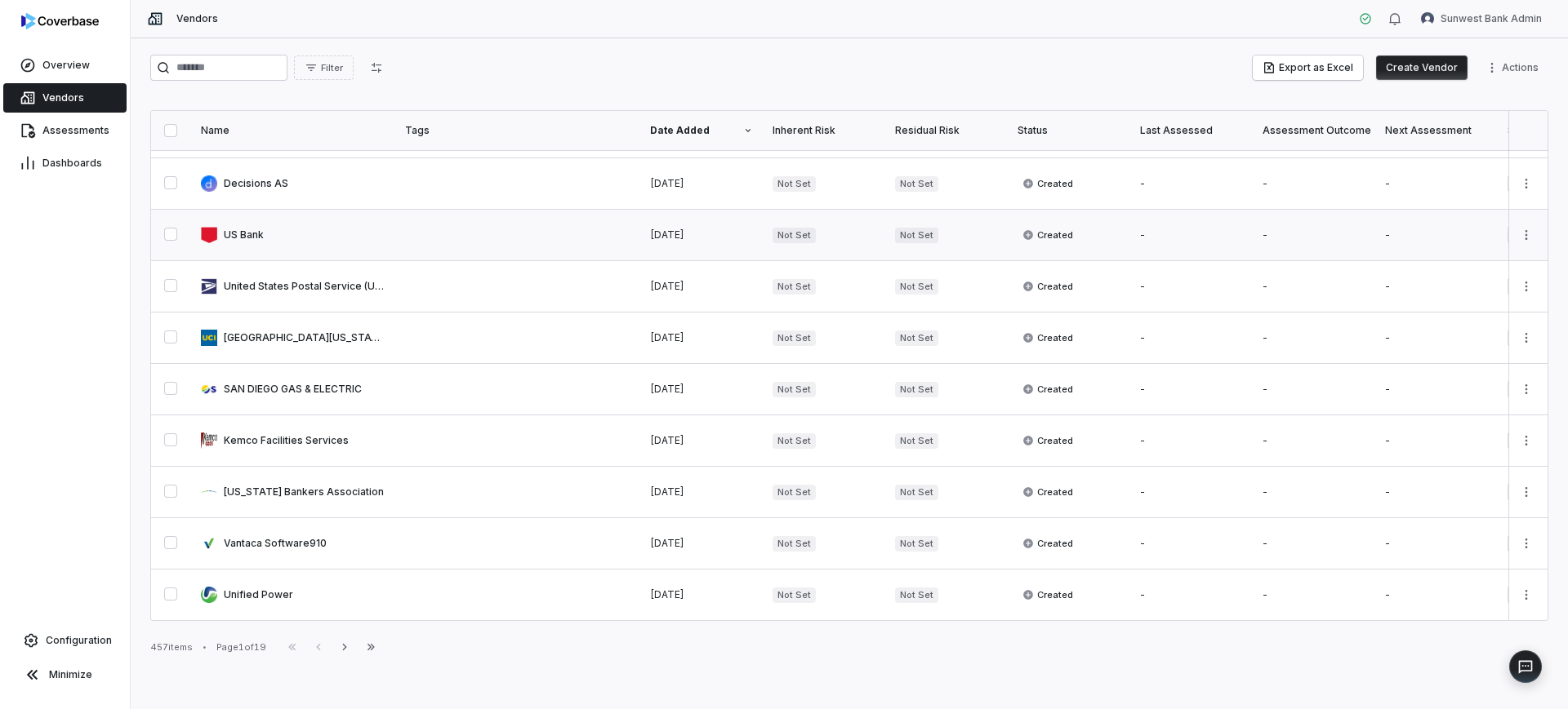
scroll to position [825, 0]
click at [239, 57] on input "search" at bounding box center [219, 67] width 138 height 26
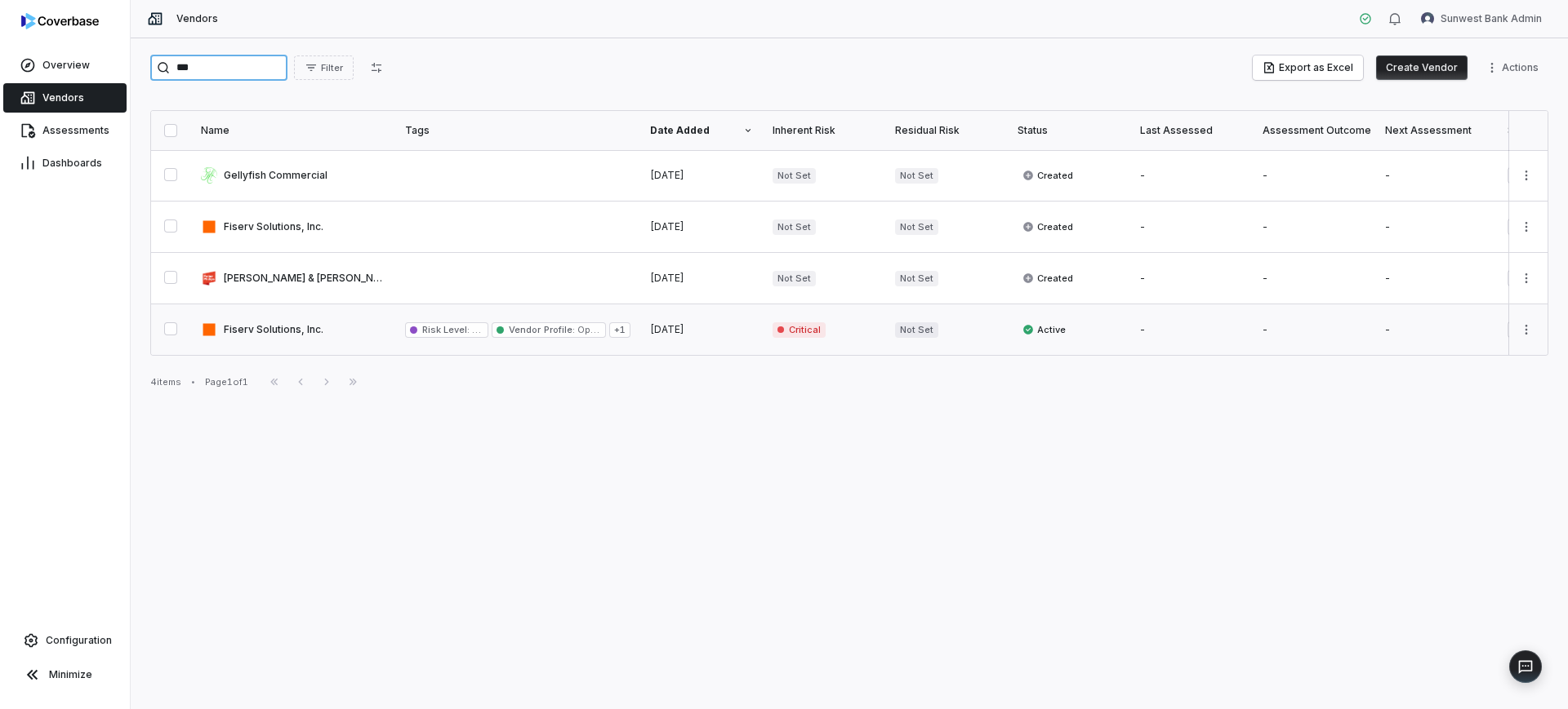
type input "***"
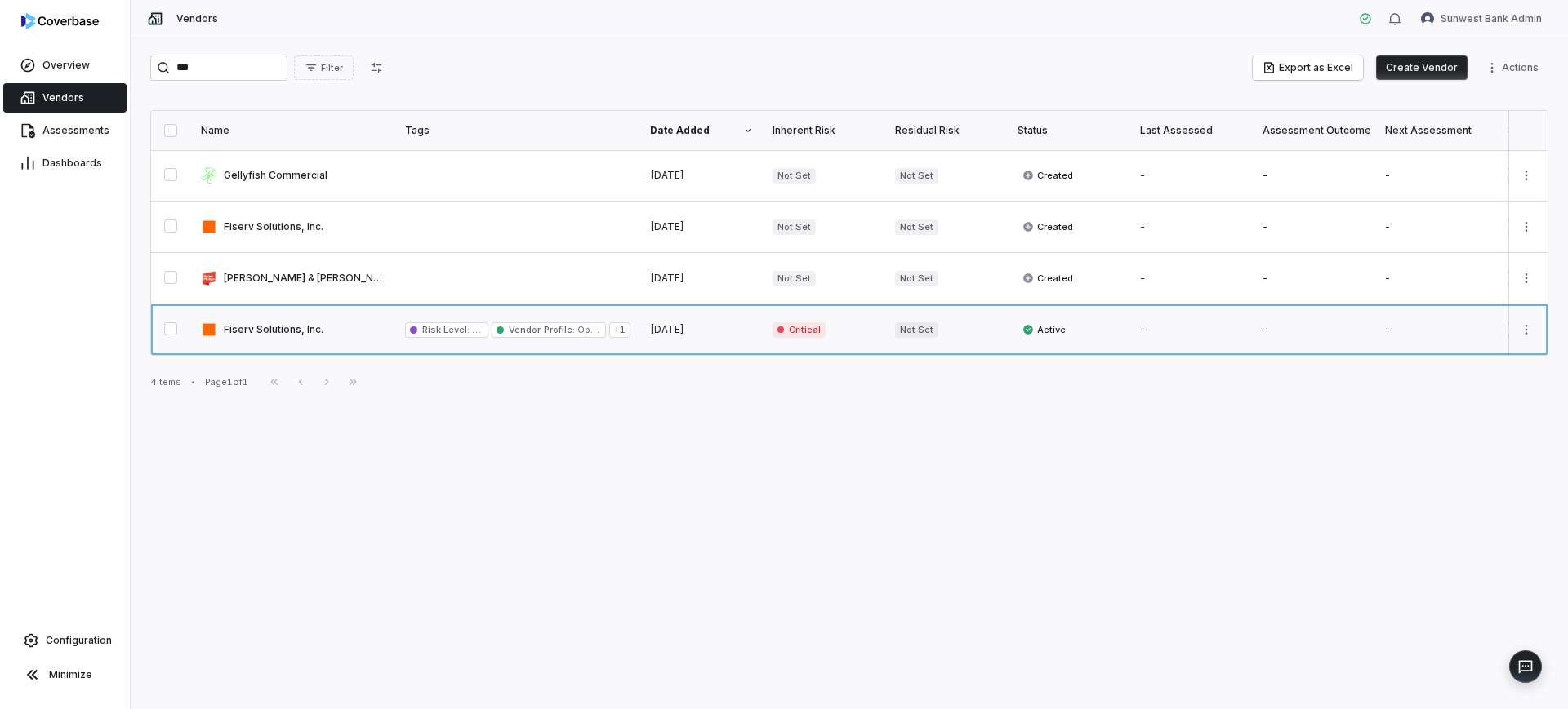
click at [312, 328] on link at bounding box center [293, 330] width 204 height 51
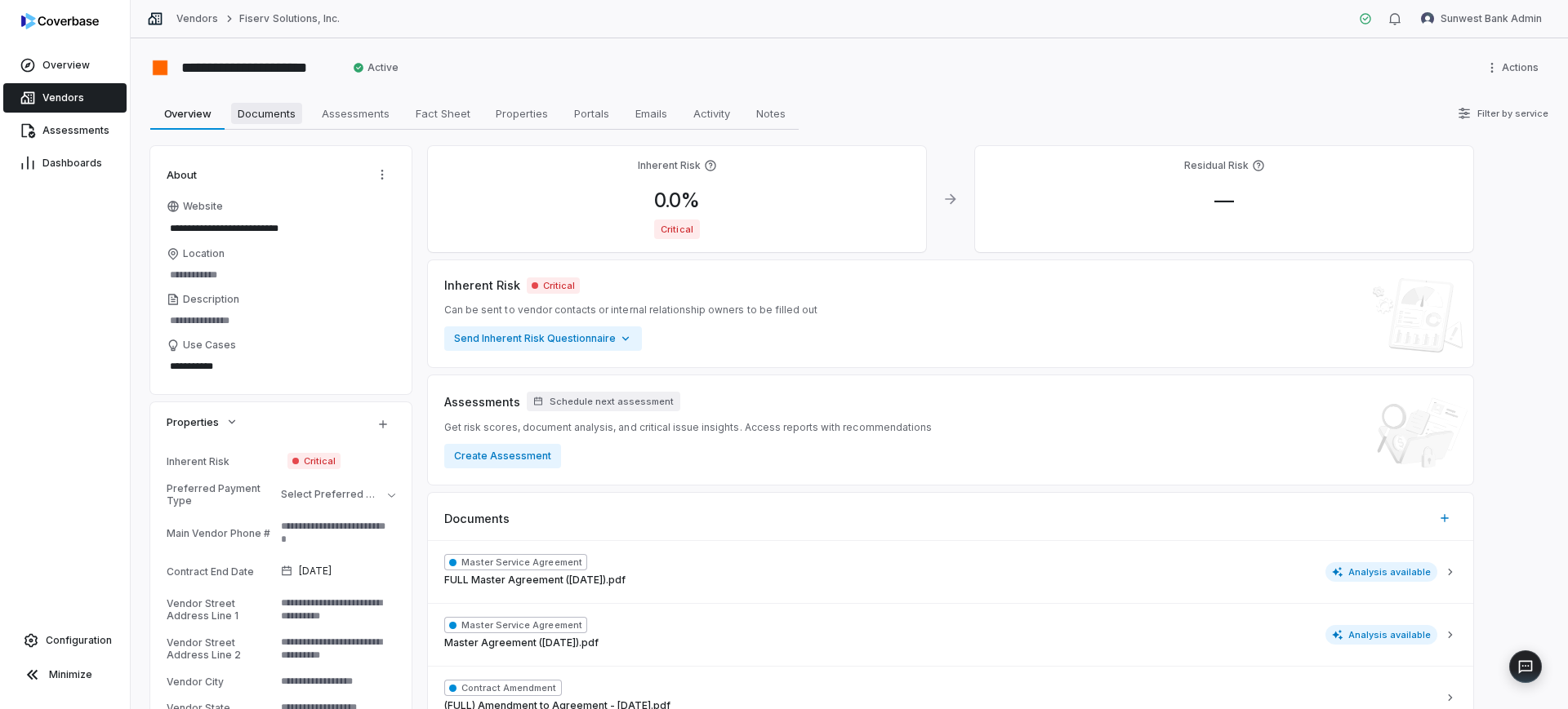
click at [285, 121] on span "Documents" at bounding box center [266, 113] width 71 height 21
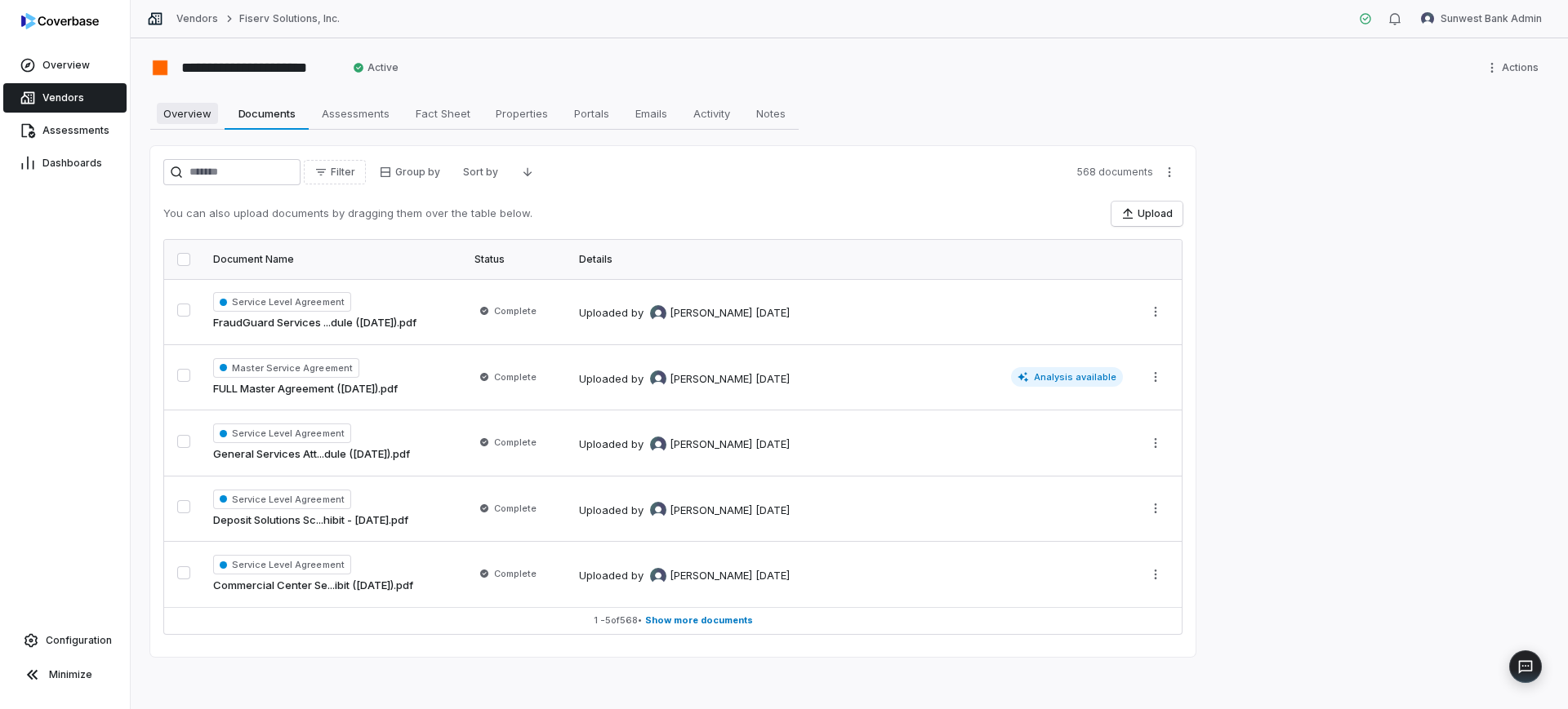
click at [199, 105] on span "Overview" at bounding box center [187, 113] width 61 height 21
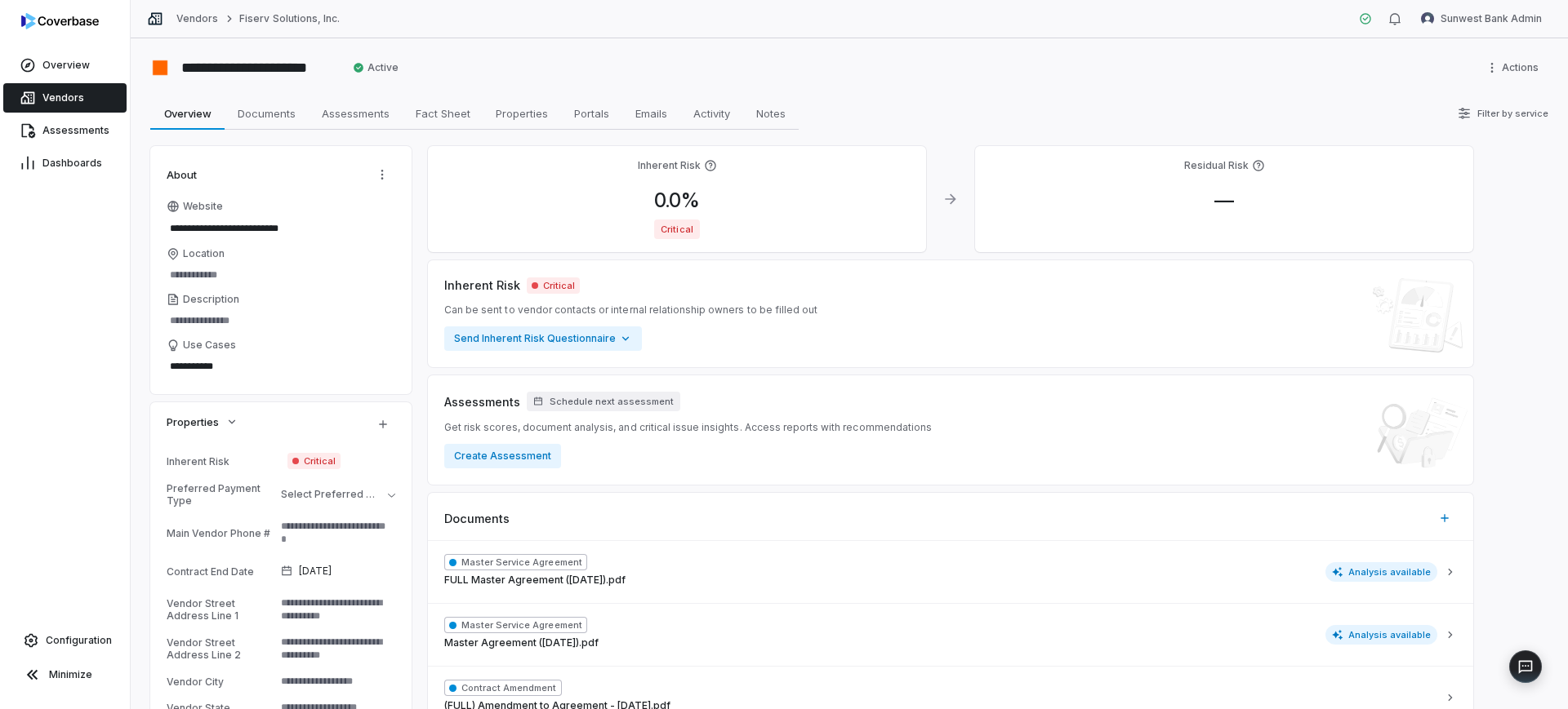
click at [88, 89] on link "Vendors" at bounding box center [66, 98] width 124 height 30
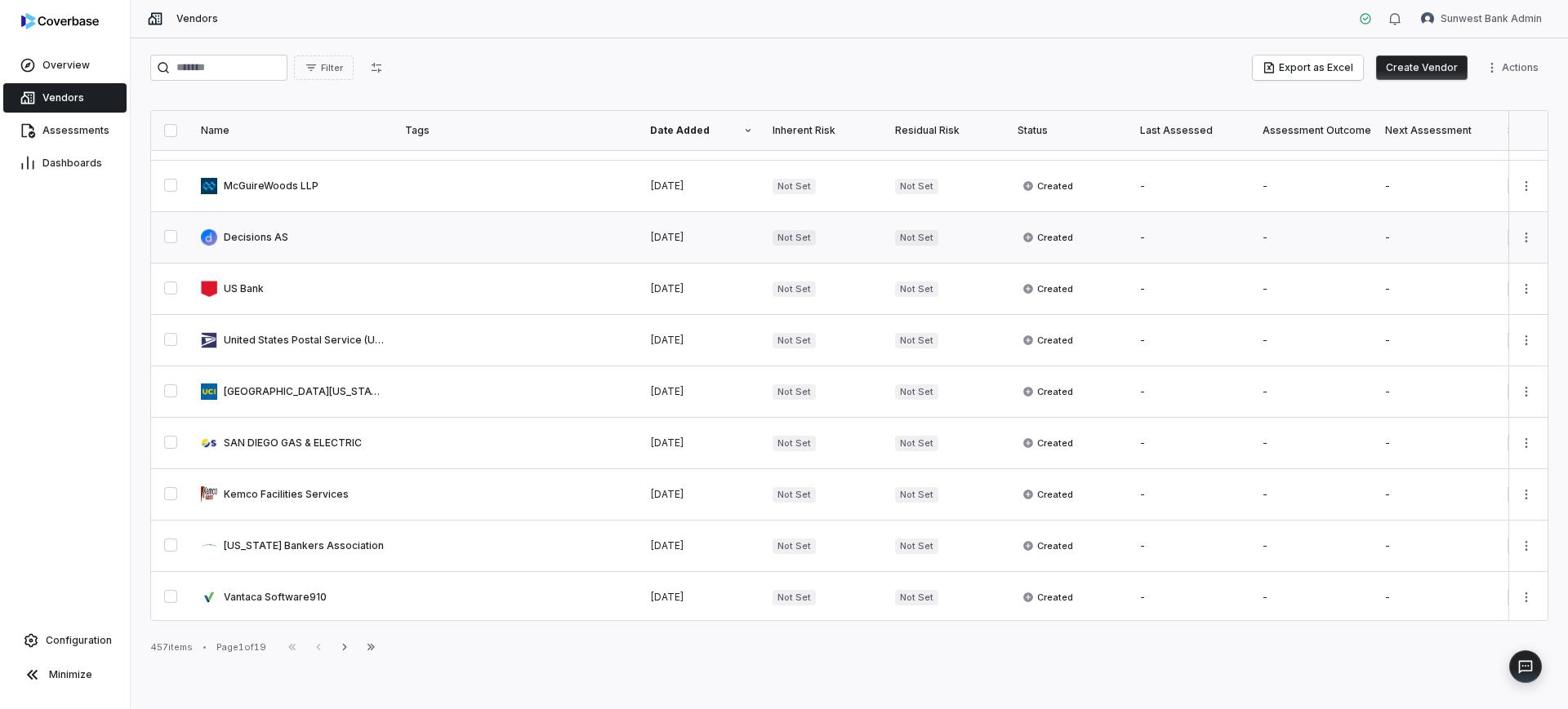
scroll to position [825, 0]
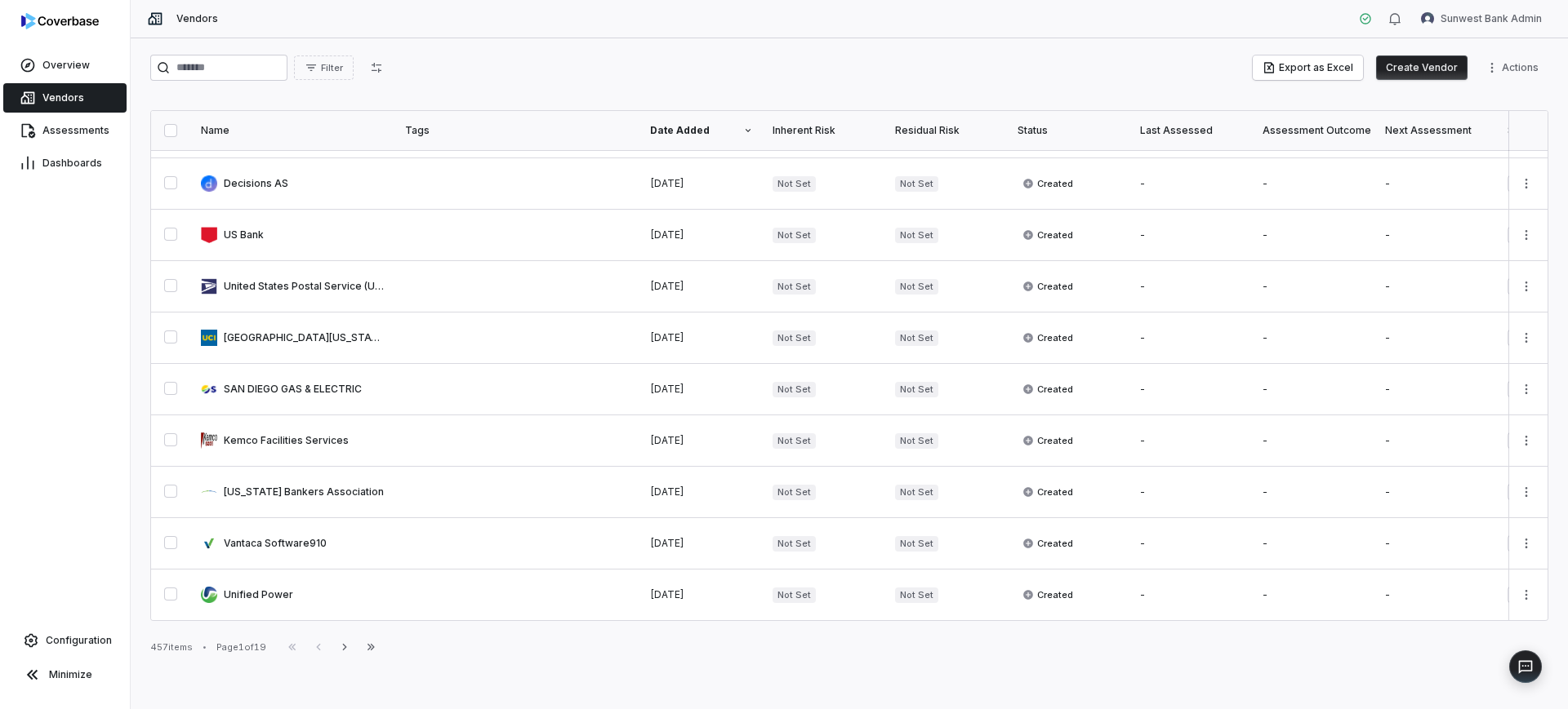
drag, startPoint x: 226, startPoint y: 104, endPoint x: 234, endPoint y: 129, distance: 26.2
click at [234, 127] on div "Filter Export as Excel Create Vendor Actions Name Tags Date Added Inherent Risk…" at bounding box center [849, 374] width 1437 height 671
click at [234, 129] on div "Name" at bounding box center [294, 130] width 185 height 13
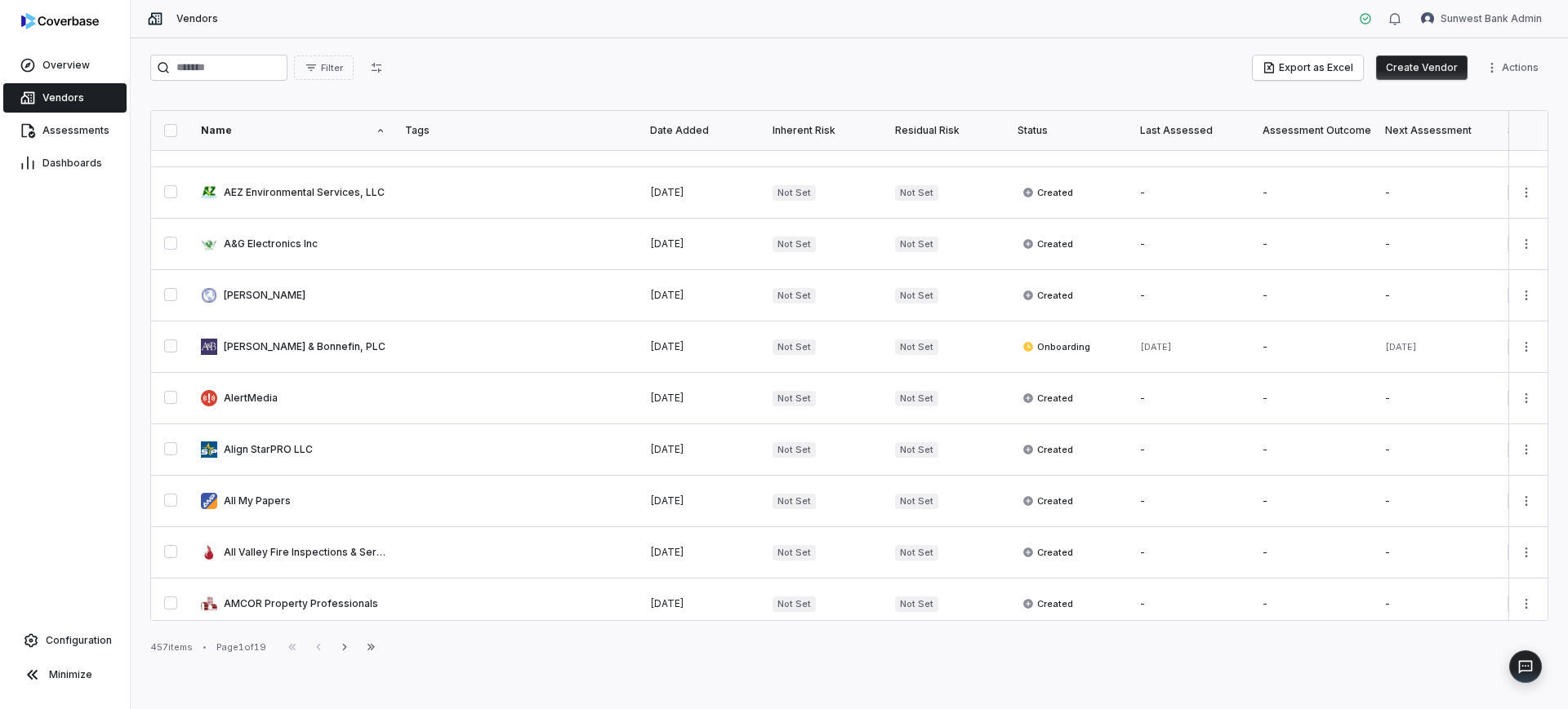
scroll to position [810, 0]
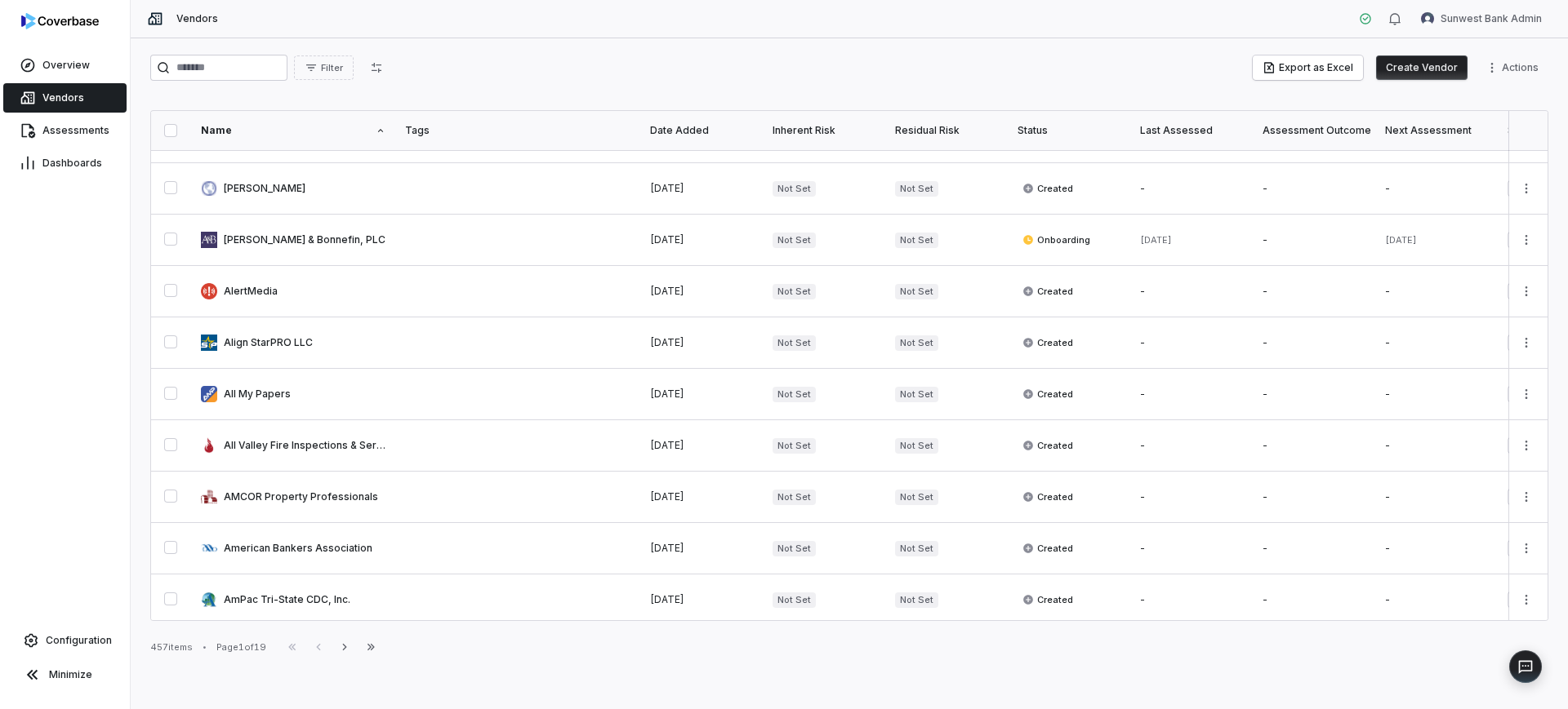
click at [624, 64] on div "Filter Export as Excel Create Vendor Actions" at bounding box center [850, 67] width 1398 height 26
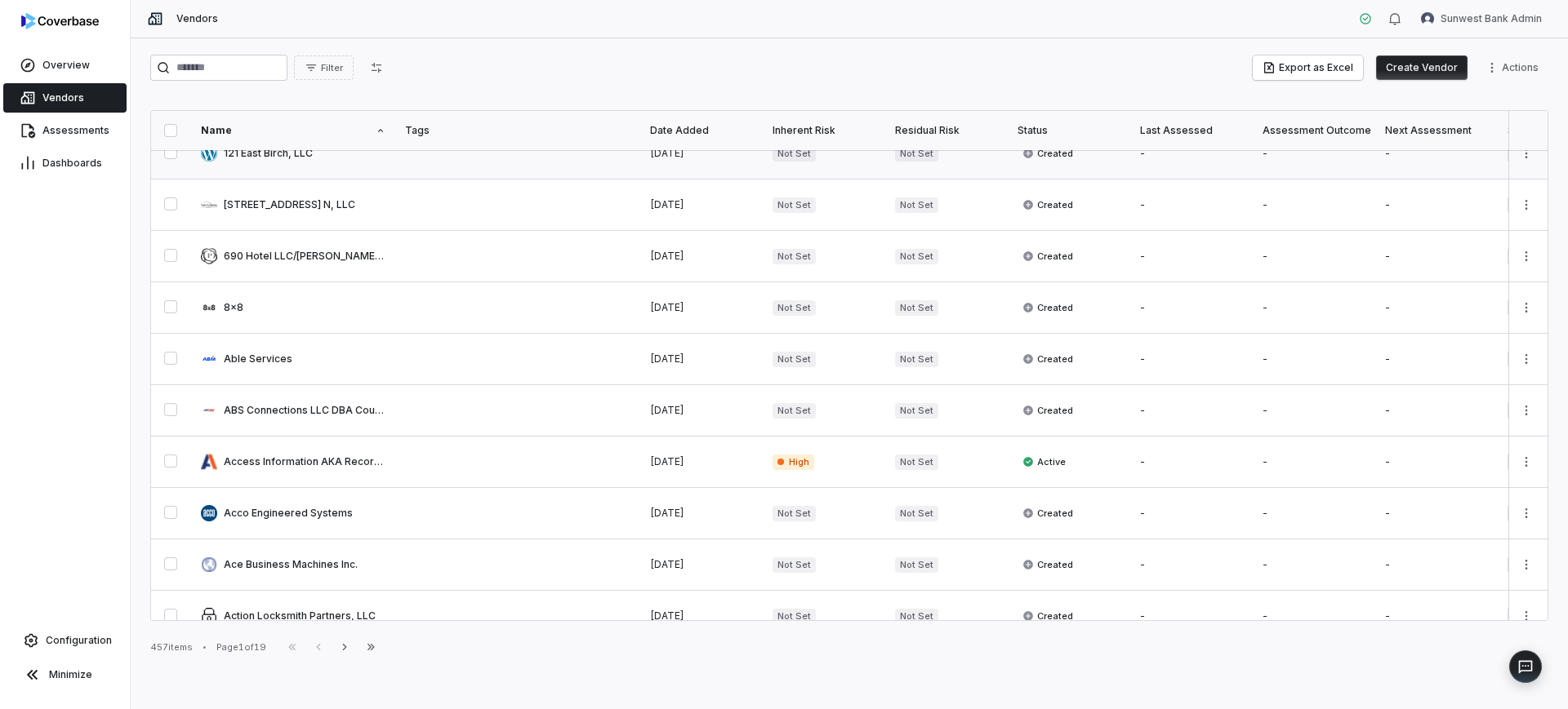
scroll to position [0, 0]
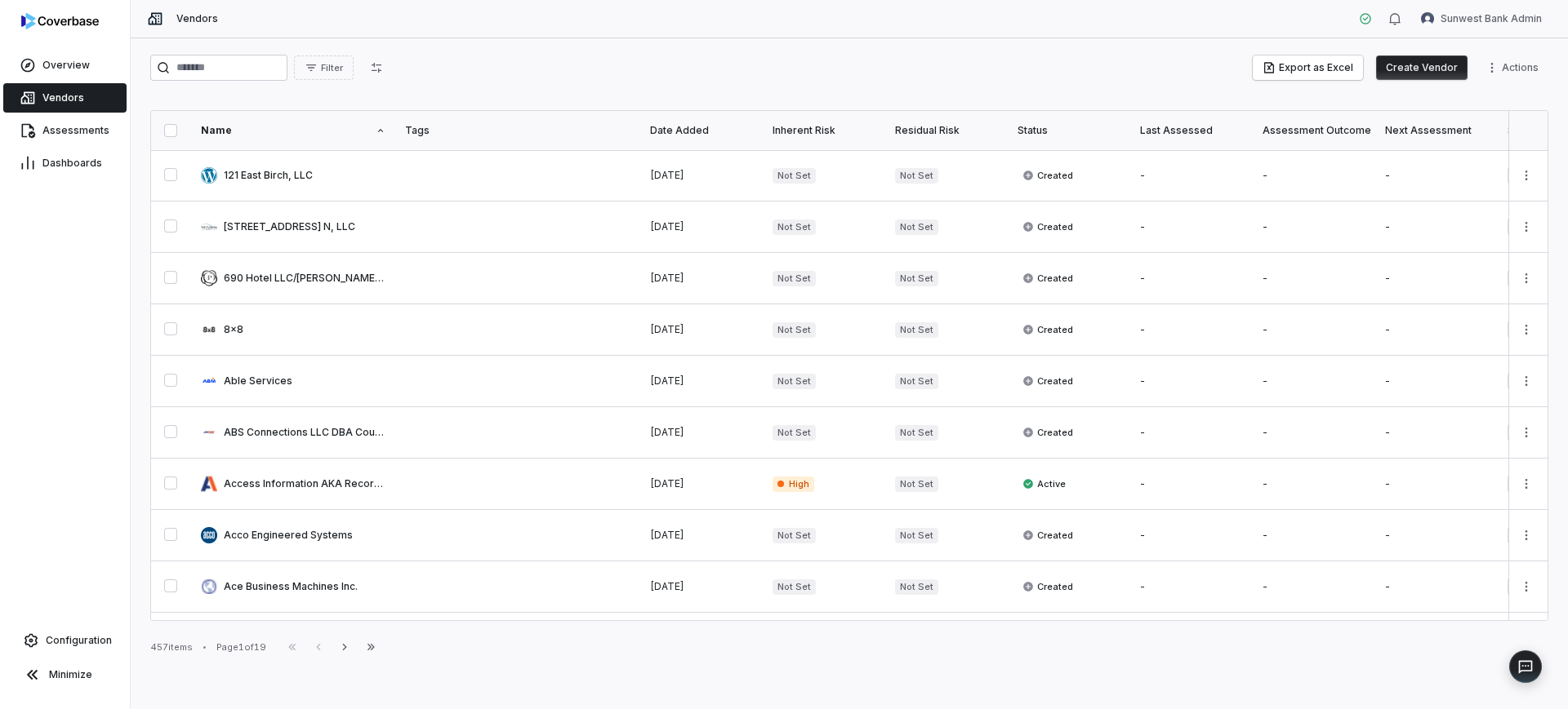
click at [697, 119] on th "Date Added" at bounding box center [701, 130] width 123 height 39
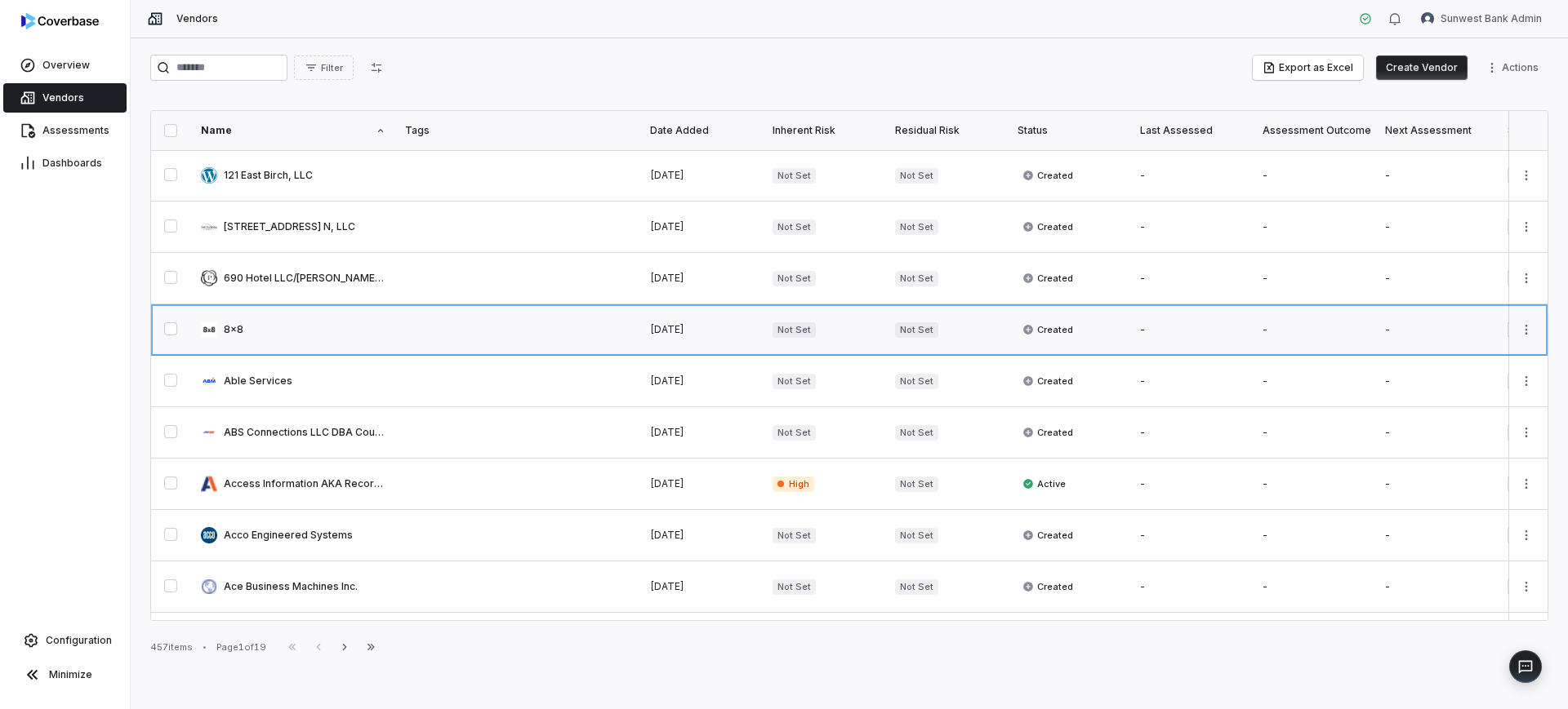
click at [466, 331] on link at bounding box center [517, 330] width 245 height 51
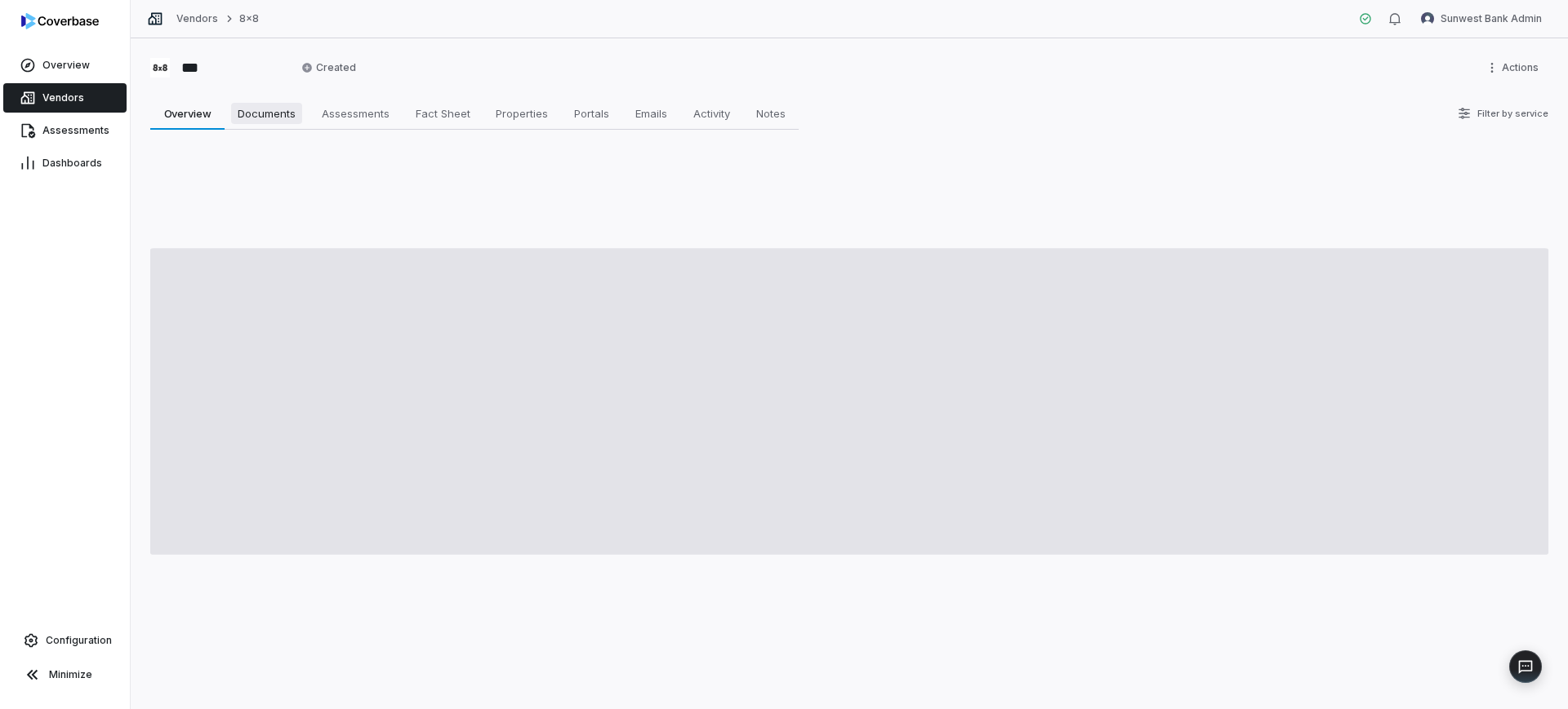
click at [293, 119] on span "Documents" at bounding box center [266, 113] width 71 height 21
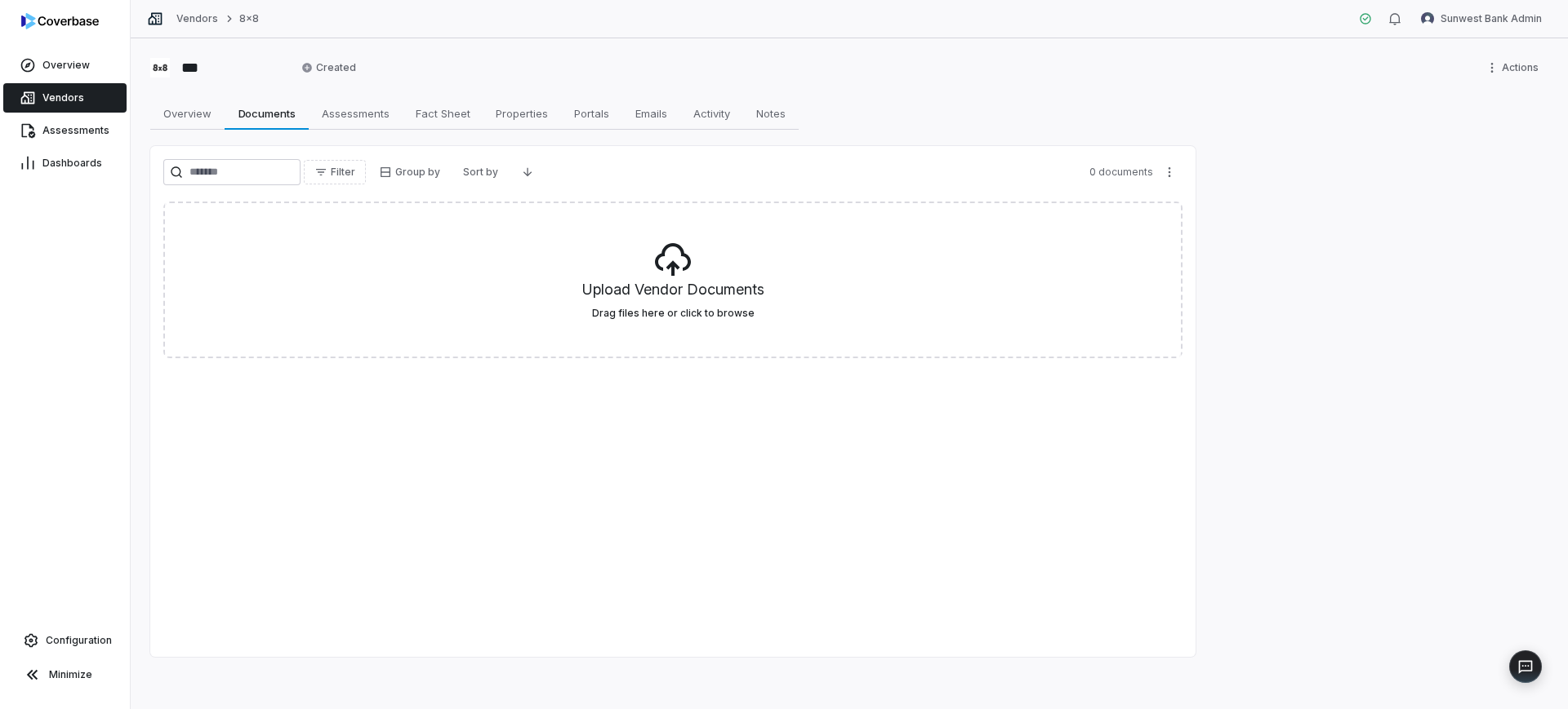
click at [87, 95] on link "Vendors" at bounding box center [66, 98] width 124 height 30
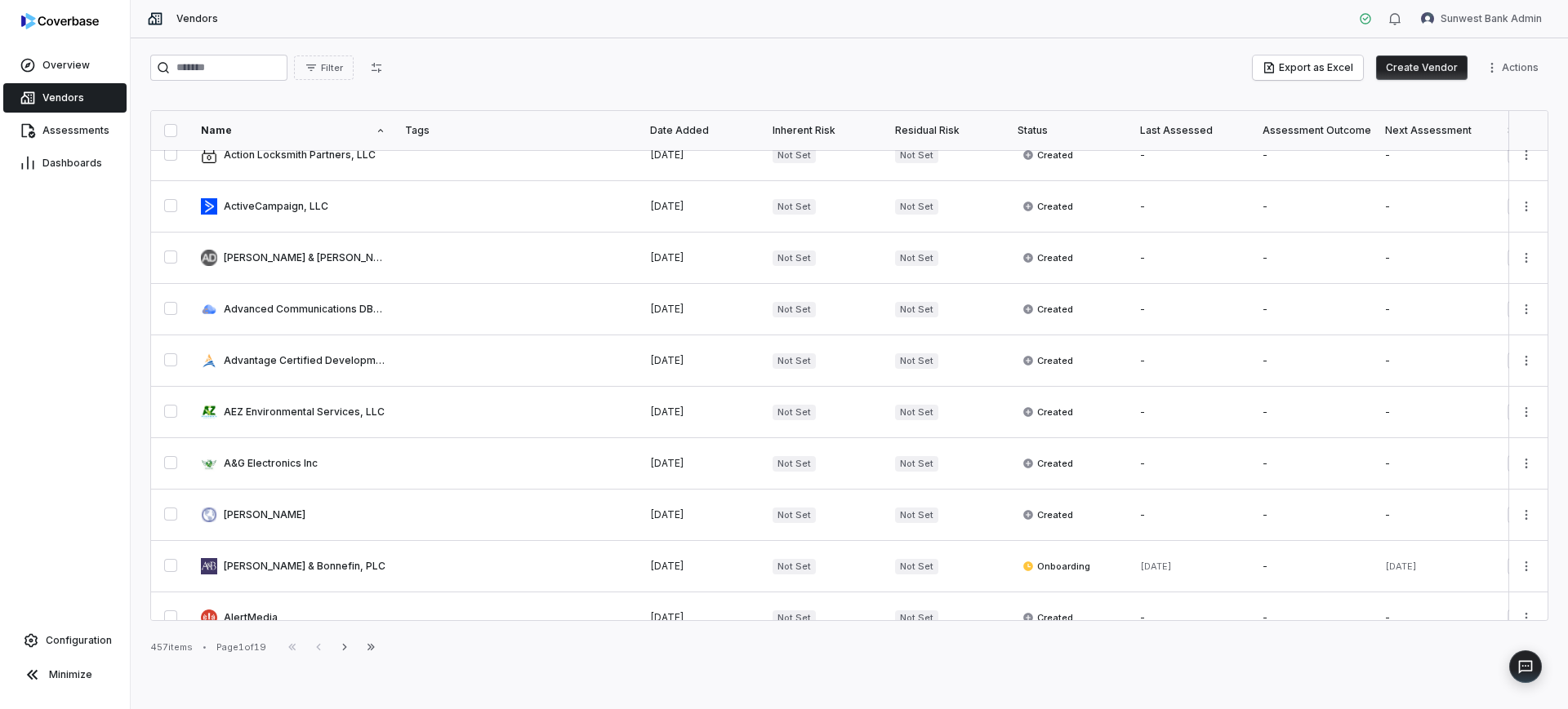
scroll to position [612, 0]
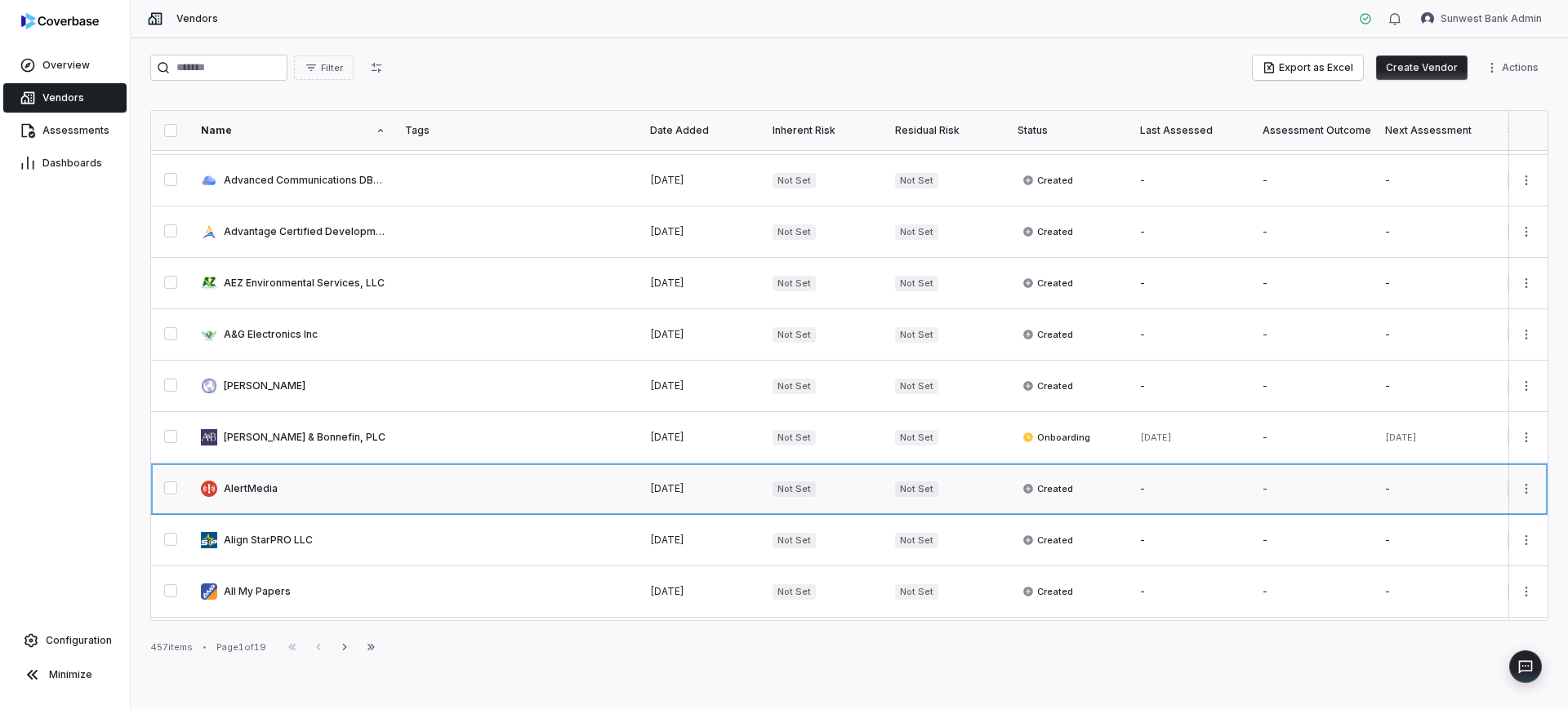
click at [366, 506] on link at bounding box center [293, 488] width 204 height 51
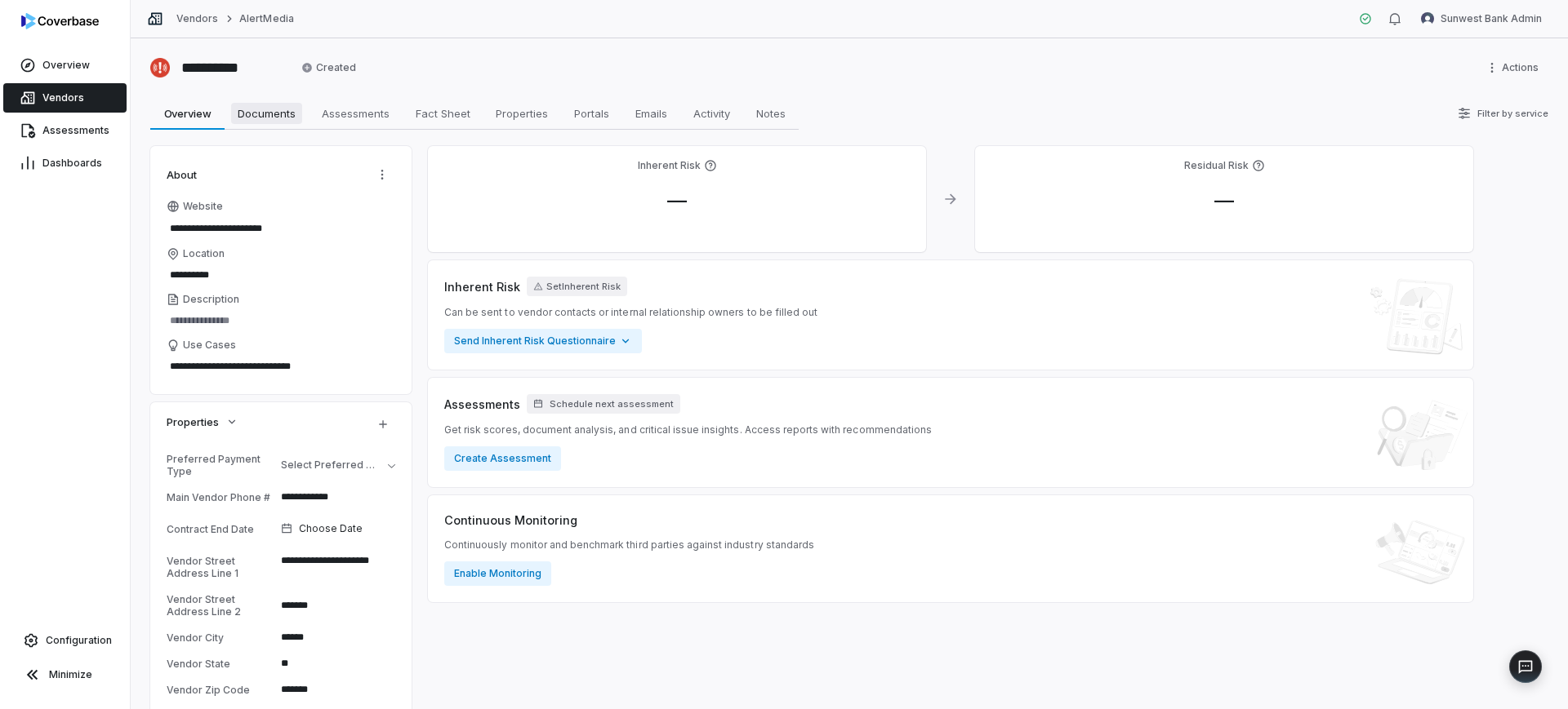
click at [272, 105] on span "Documents" at bounding box center [266, 113] width 71 height 21
type textarea "*"
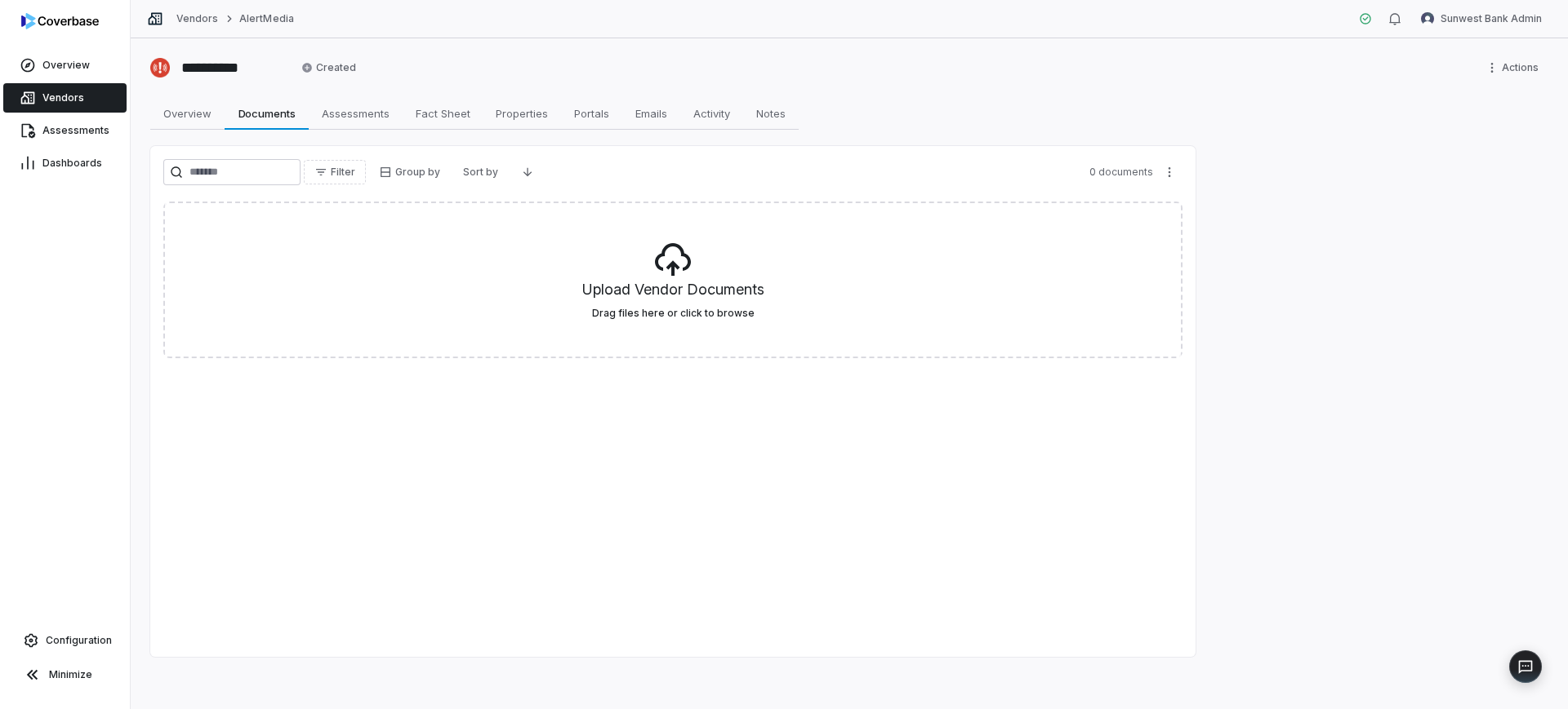
click at [46, 96] on span "Vendors" at bounding box center [63, 98] width 42 height 13
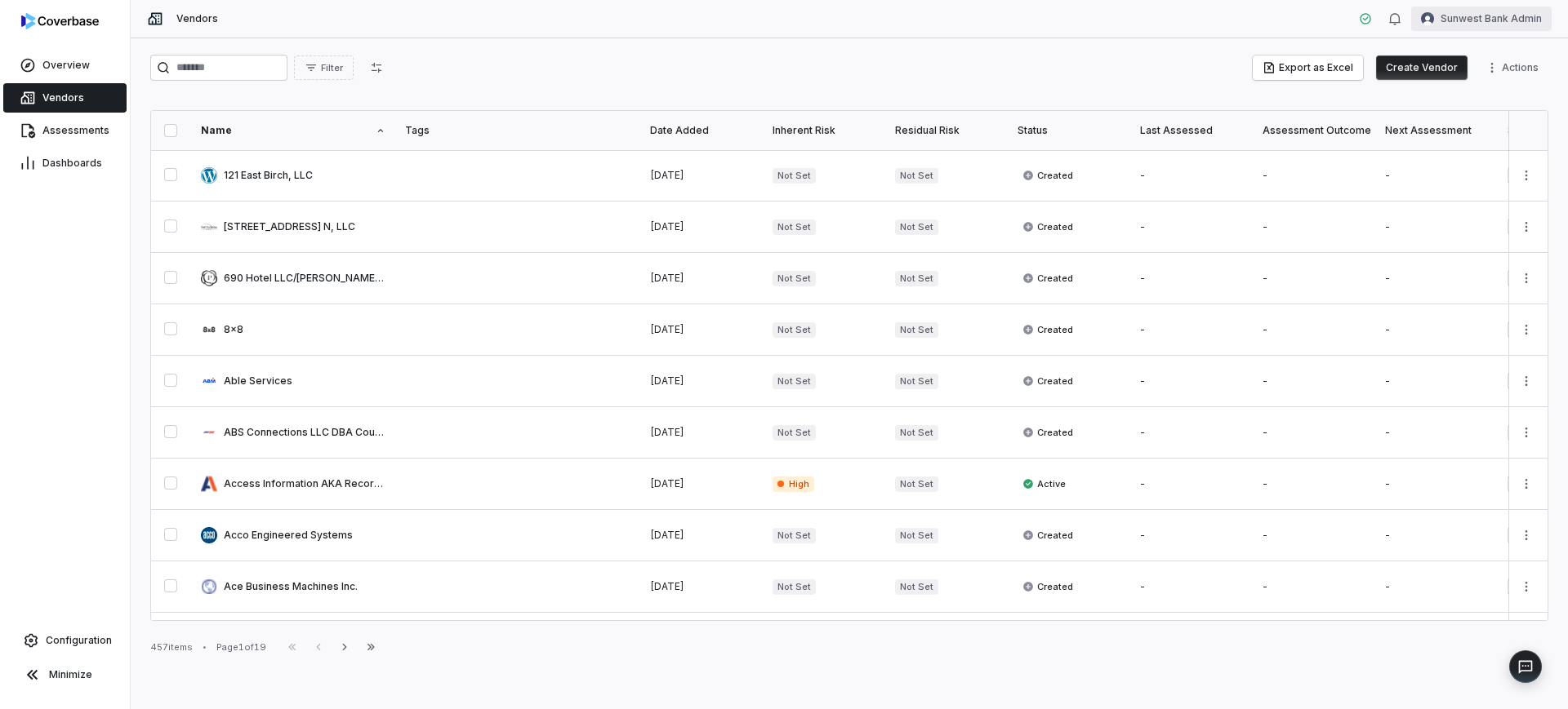
click at [1507, 46] on html "Overview Vendors Assessments Dashboards Configuration Minimize Vendors Sunwest …" at bounding box center [784, 354] width 1568 height 709
click at [1505, 27] on html "Overview Vendors Assessments Dashboards Configuration Minimize Vendors Sunwest …" at bounding box center [784, 354] width 1568 height 709
click at [1484, 154] on div "Log out" at bounding box center [1482, 150] width 125 height 26
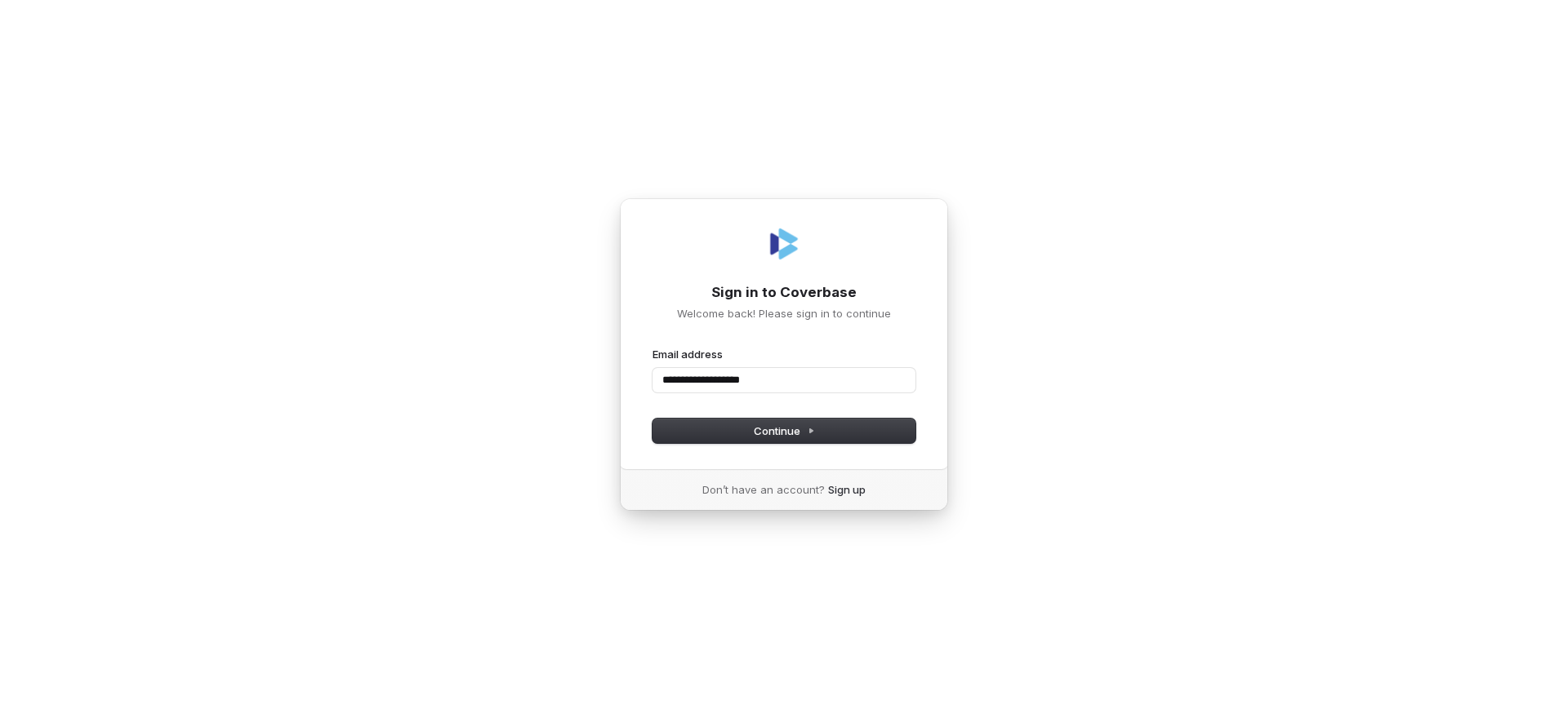
click at [652, 347] on button "submit" at bounding box center [652, 347] width 0 height 0
type input "**********"
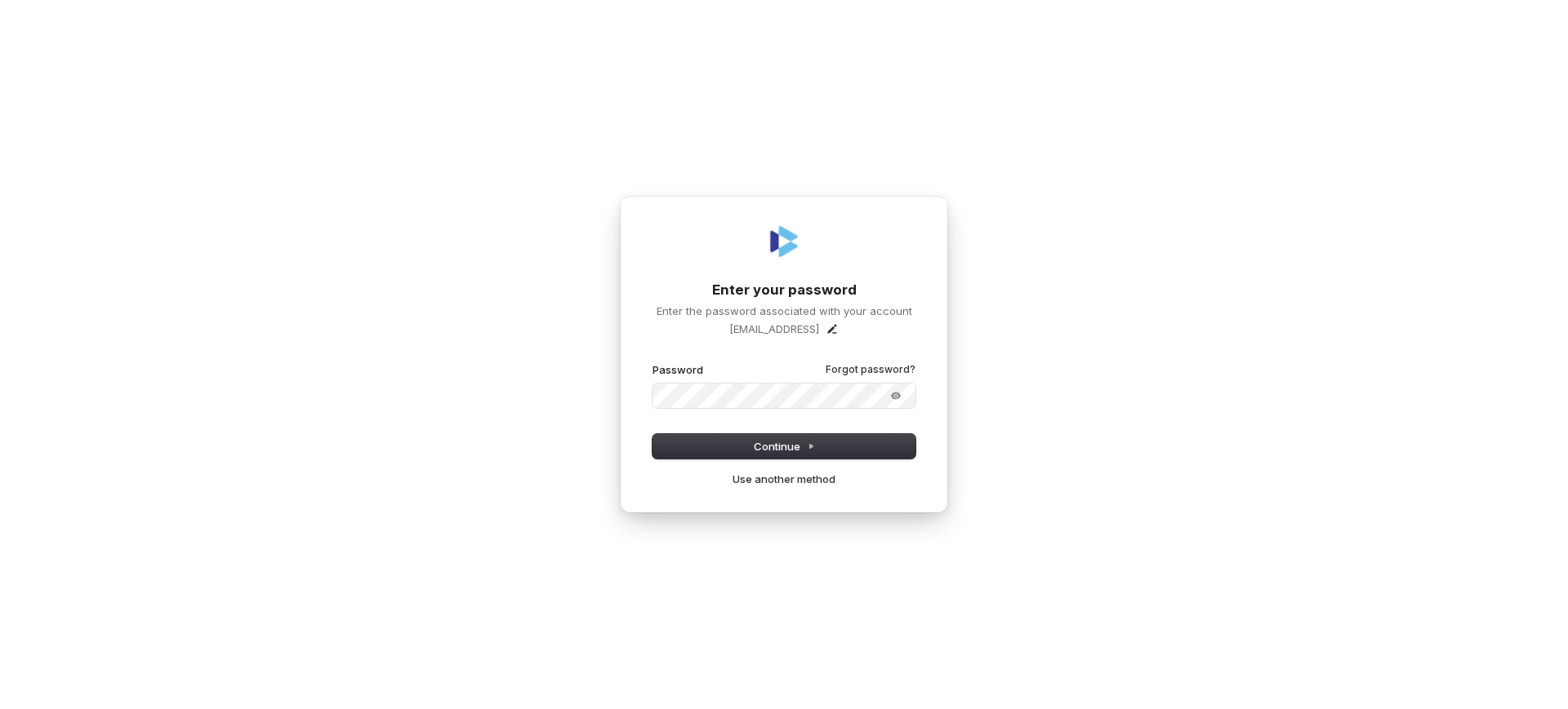
click at [652, 363] on button "submit" at bounding box center [652, 363] width 0 height 0
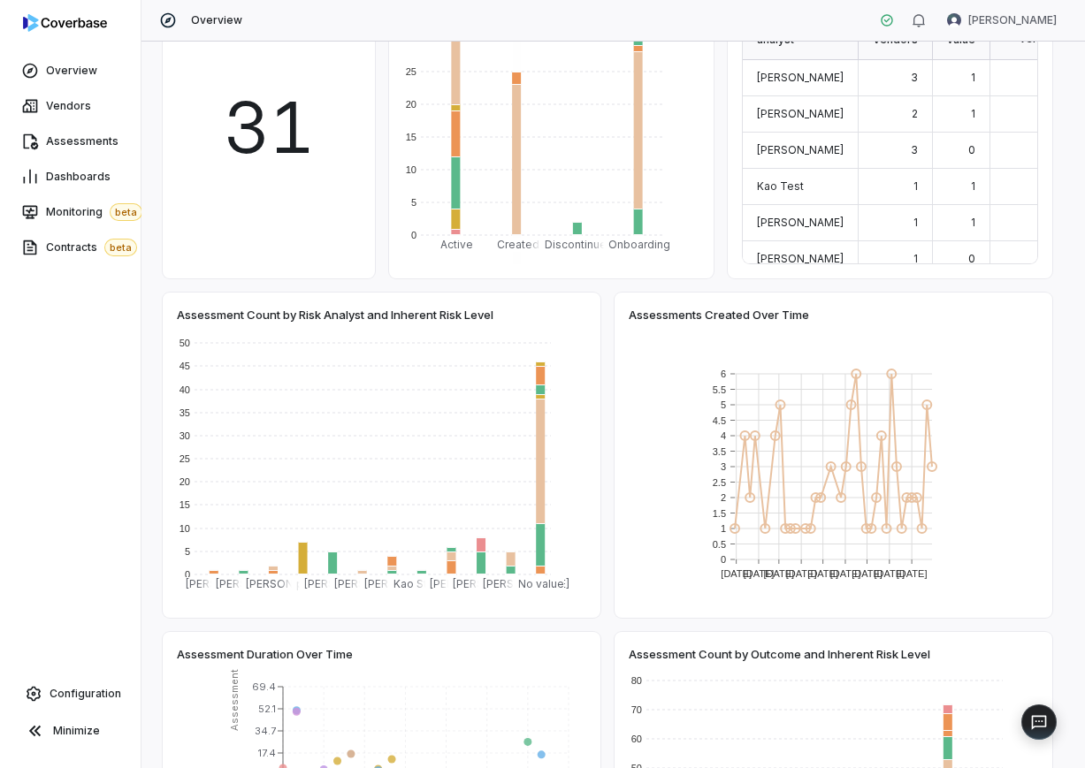
scroll to position [663, 0]
